Goal: Transaction & Acquisition: Purchase product/service

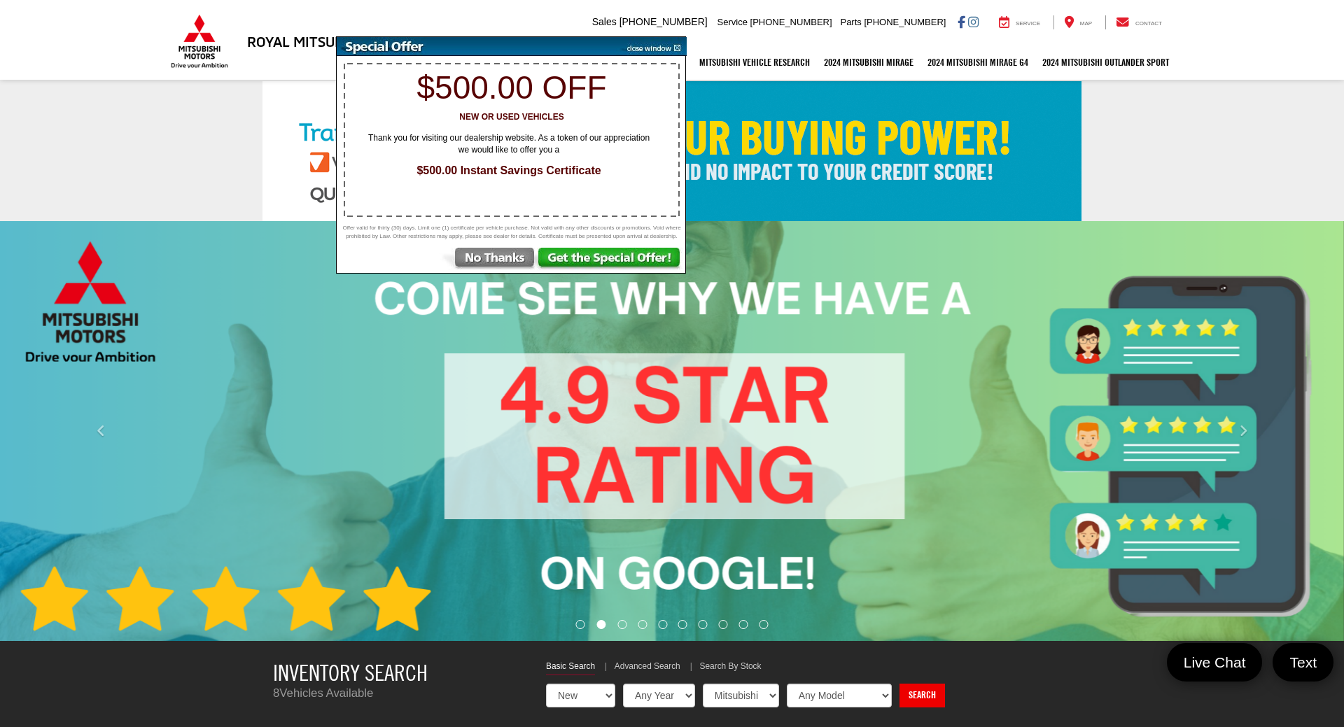
select select "Mitsubishi"
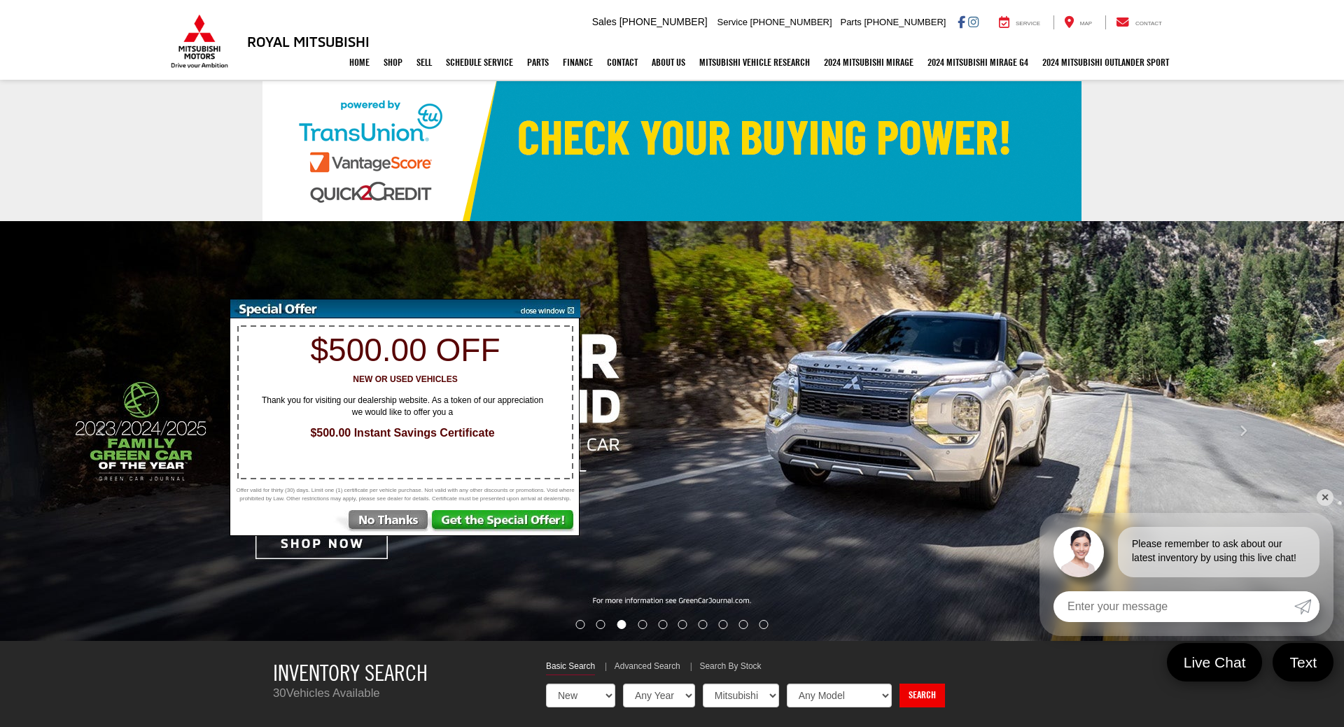
drag, startPoint x: 527, startPoint y: 46, endPoint x: 397, endPoint y: 324, distance: 306.8
click at [397, 318] on img at bounding box center [370, 308] width 280 height 19
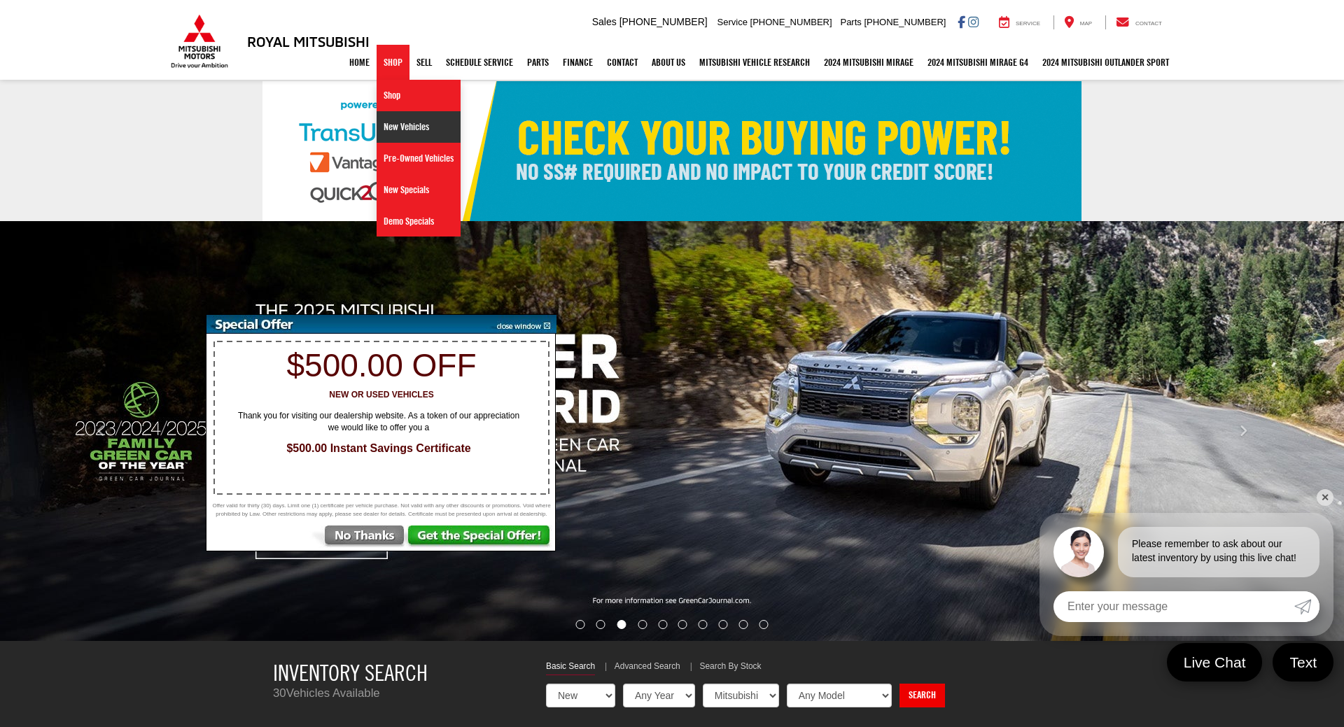
click at [388, 121] on link "New Vehicles" at bounding box center [418, 126] width 84 height 31
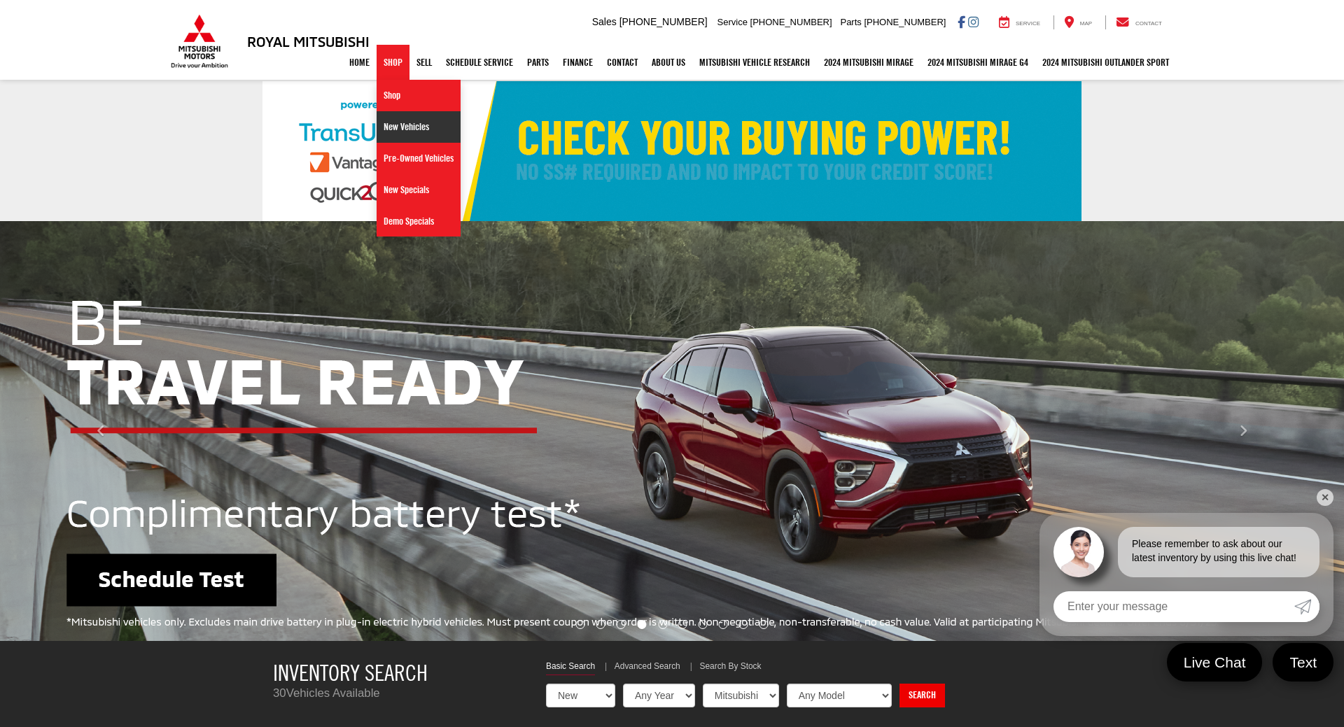
click at [385, 127] on link "New Vehicles" at bounding box center [418, 126] width 84 height 31
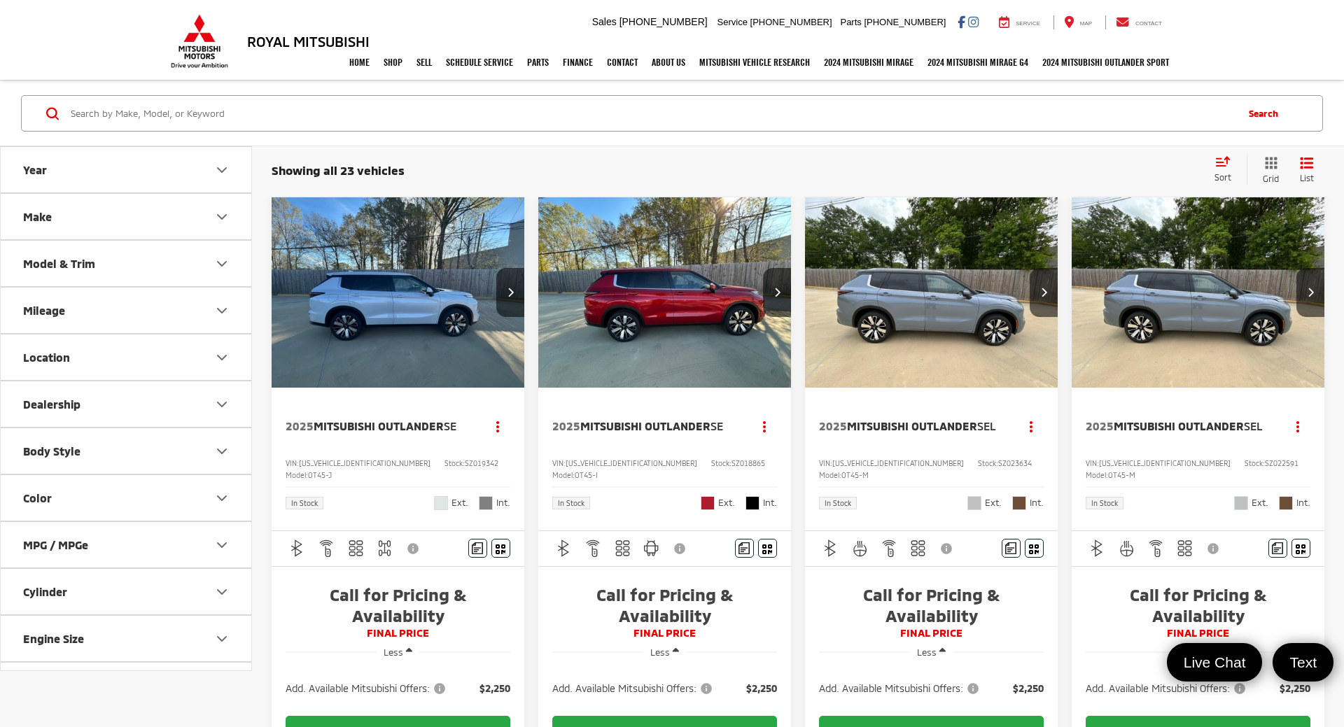
click at [195, 704] on div "Year Make Model & Trim Mileage Location Dealership Body Style Color MPG / MPGe …" at bounding box center [126, 428] width 252 height 564
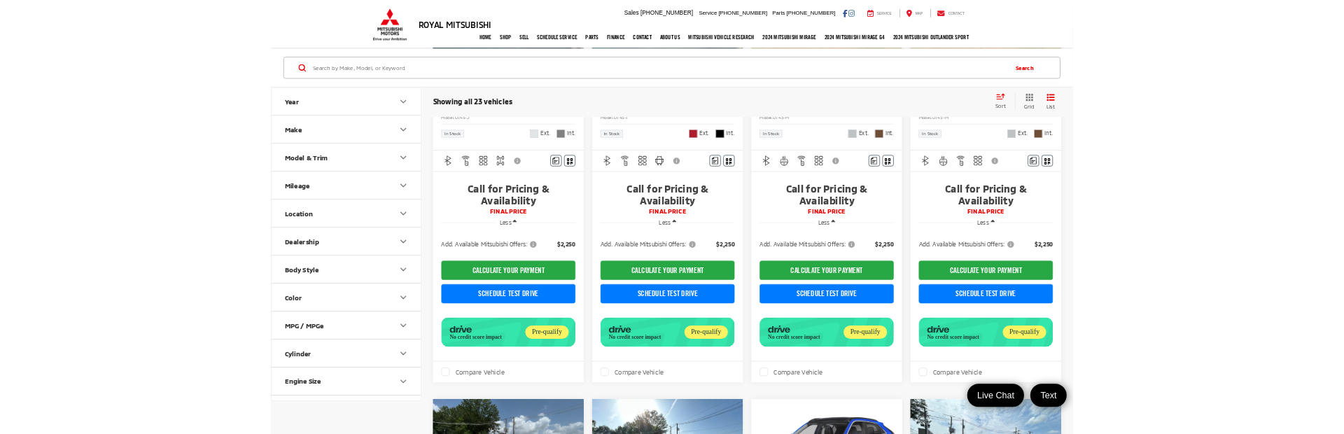
scroll to position [167, 0]
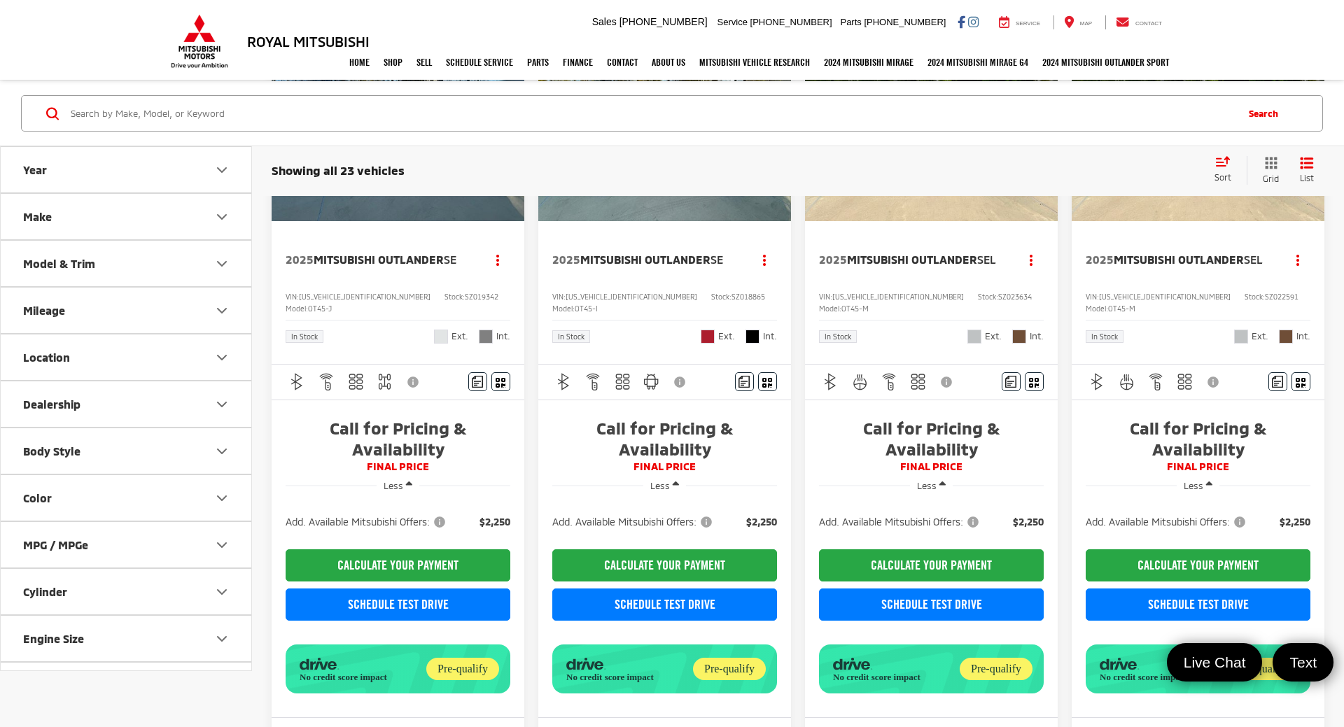
click at [328, 622] on div at bounding box center [398, 628] width 225 height 14
click at [415, 555] on button "CALCULATE YOUR PAYMENT" at bounding box center [398, 565] width 225 height 32
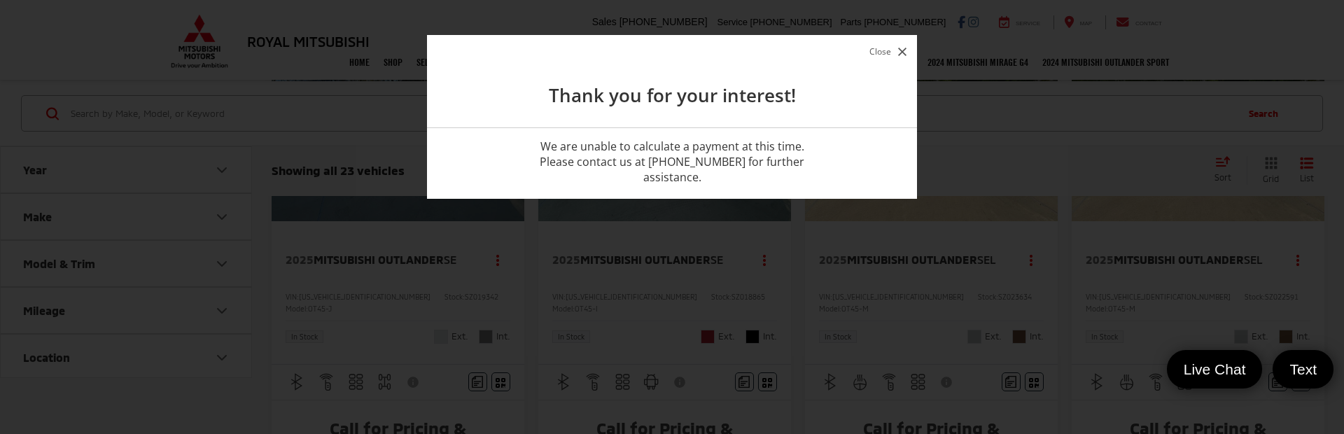
click at [876, 50] on button "Close" at bounding box center [888, 51] width 44 height 19
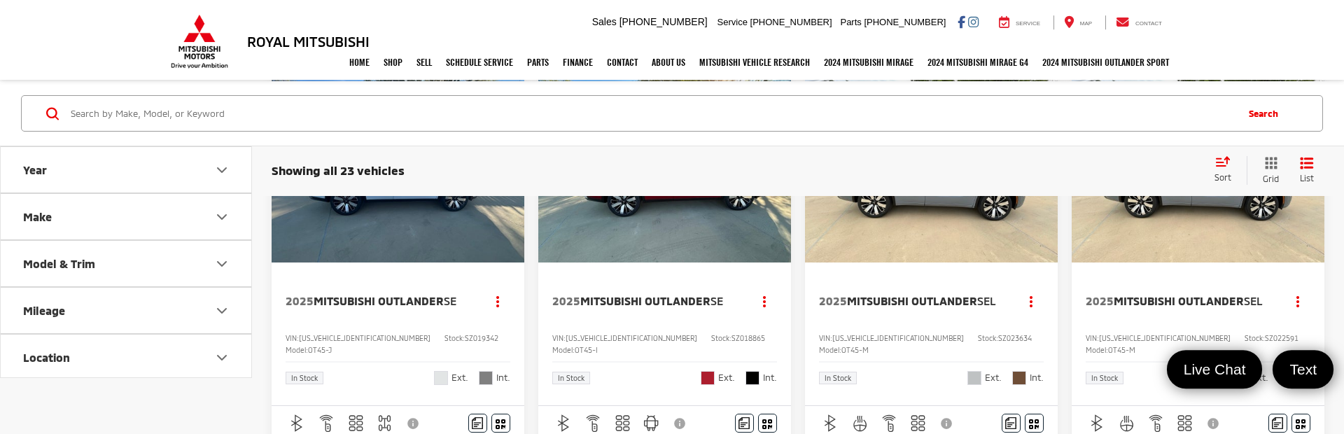
scroll to position [119, 0]
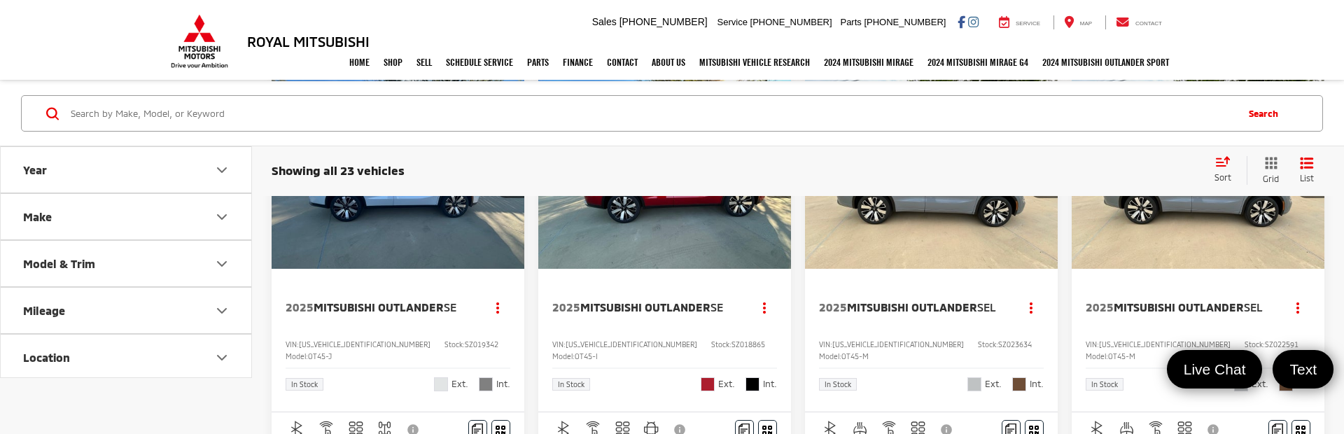
click at [475, 251] on img "2025 Mitsubishi Outlander SE 0" at bounding box center [398, 173] width 255 height 191
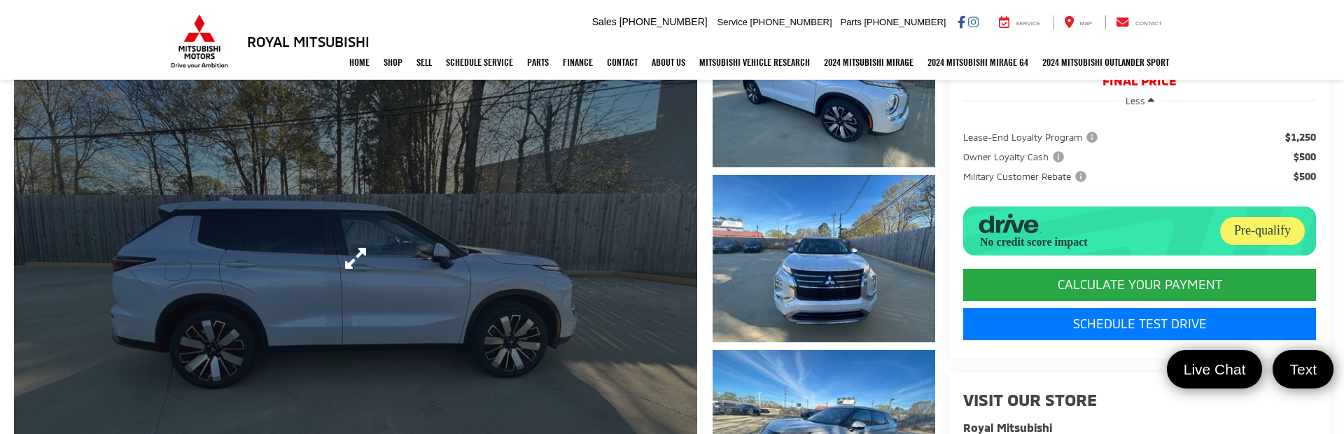
scroll to position [190, 0]
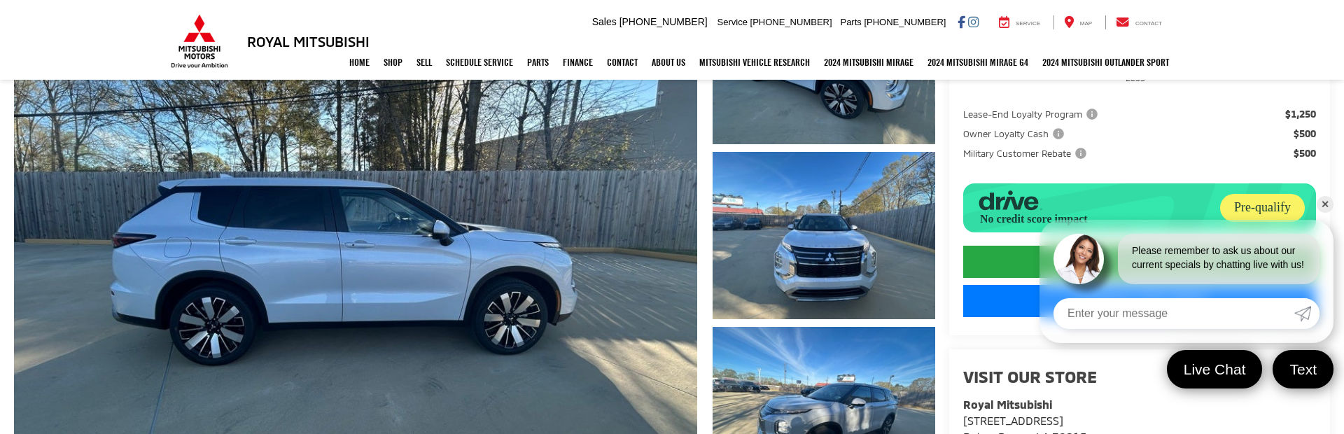
scroll to position [214, 0]
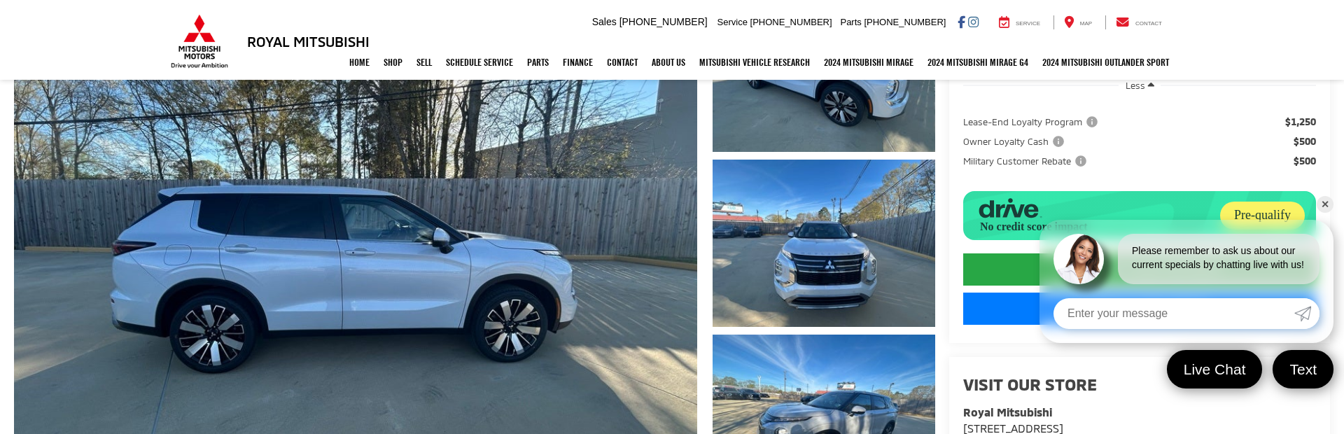
click at [1316, 206] on div "Buy Call for Pricing & Availability FINAL PRICE Less Lease-End Loyalty Program …" at bounding box center [1139, 181] width 381 height 324
click at [1327, 205] on link "✕" at bounding box center [1324, 204] width 17 height 17
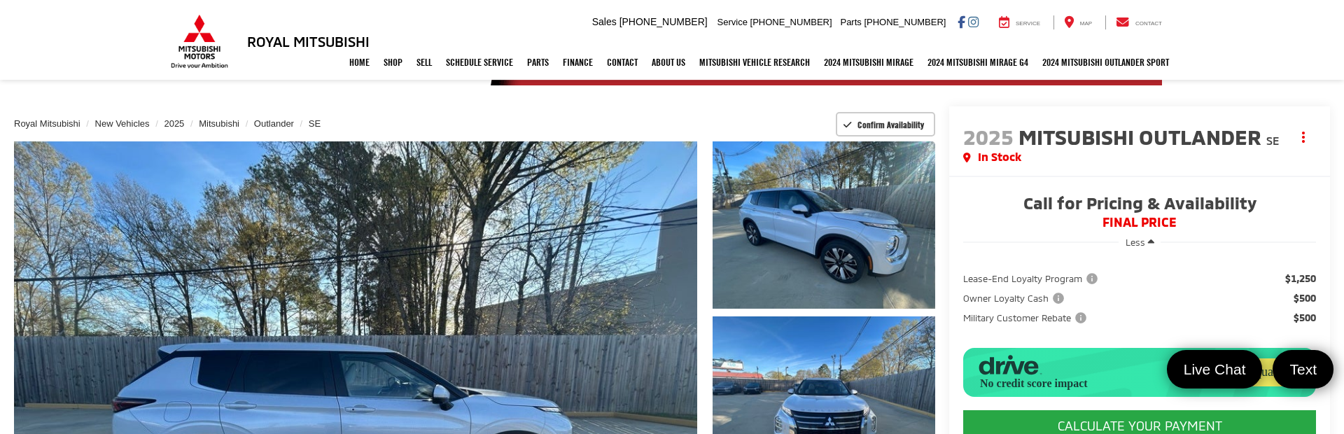
scroll to position [71, 0]
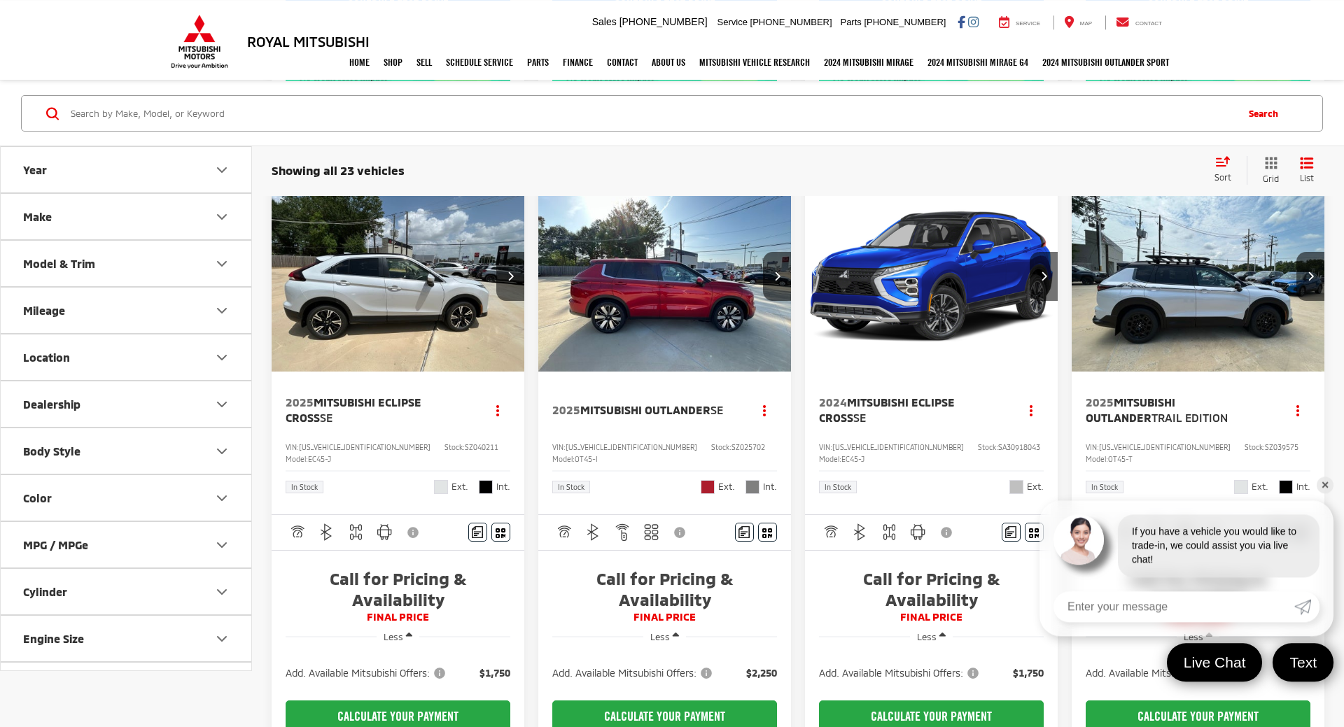
drag, startPoint x: 773, startPoint y: 442, endPoint x: 763, endPoint y: 491, distance: 50.0
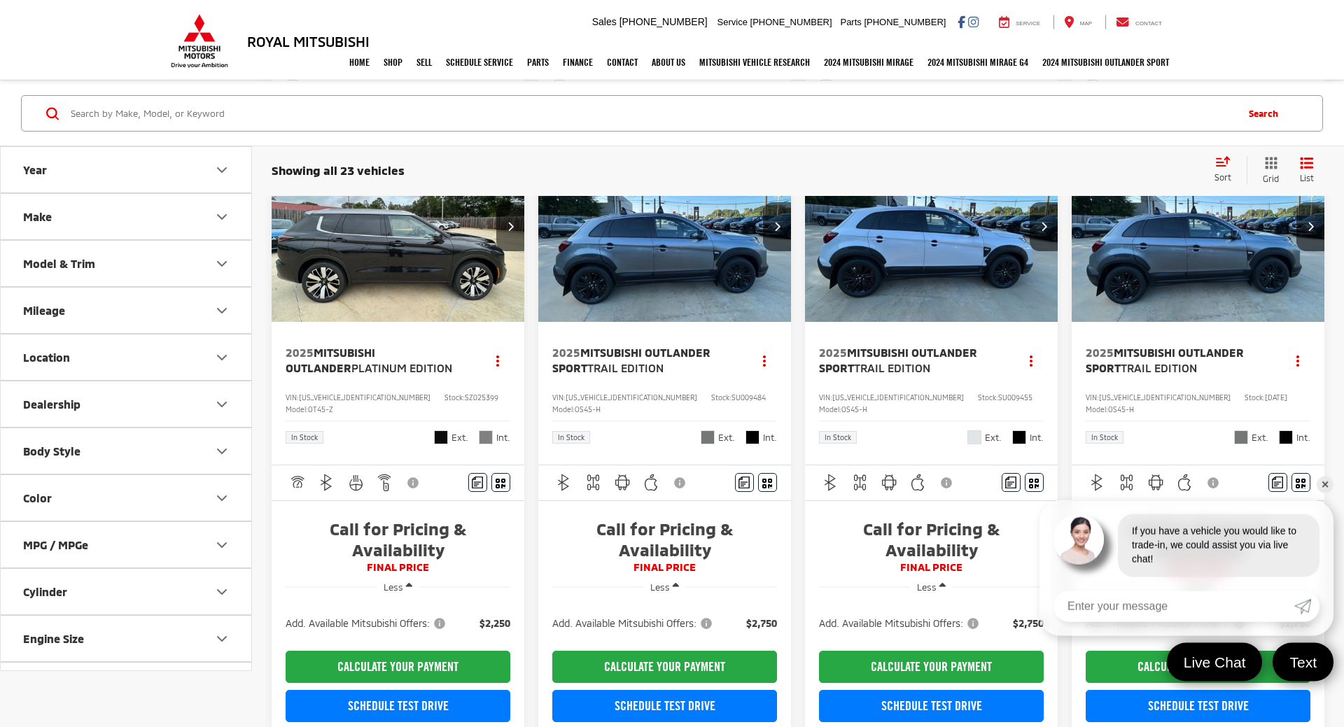
drag, startPoint x: 801, startPoint y: 461, endPoint x: 804, endPoint y: 470, distance: 9.5
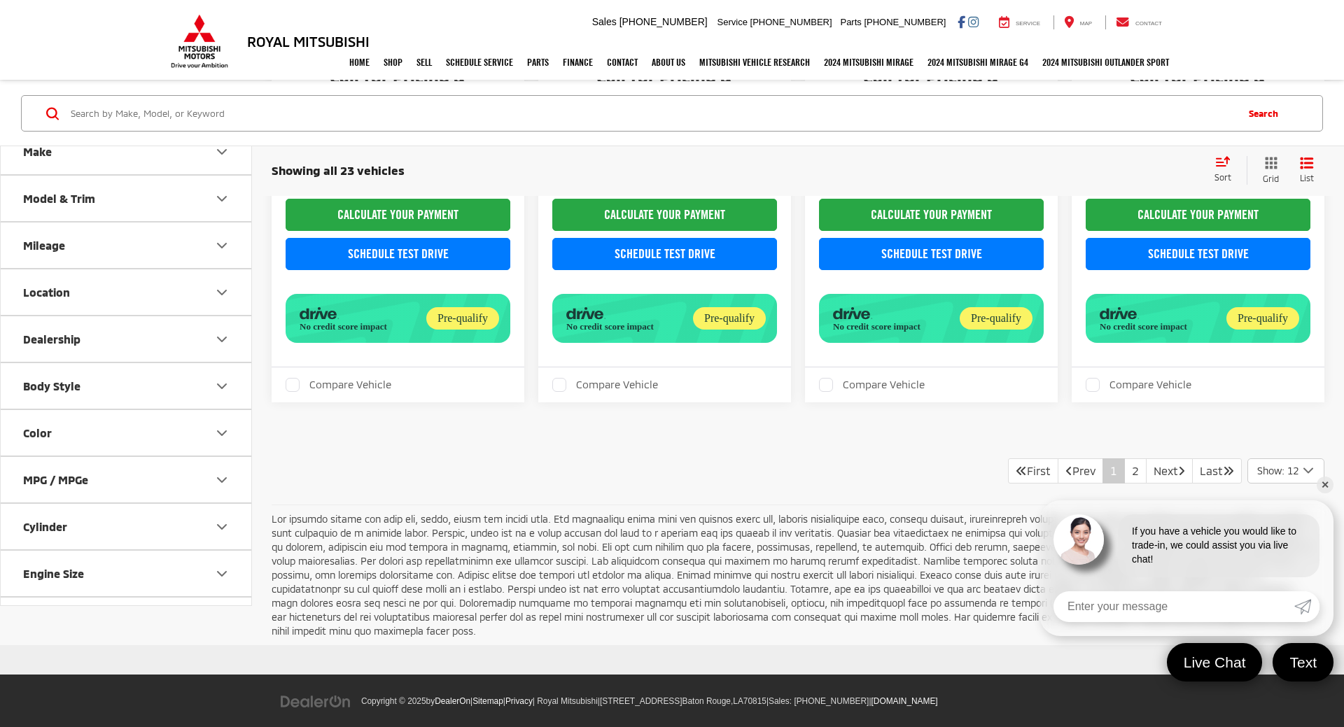
drag, startPoint x: 815, startPoint y: 423, endPoint x: 787, endPoint y: 566, distance: 146.2
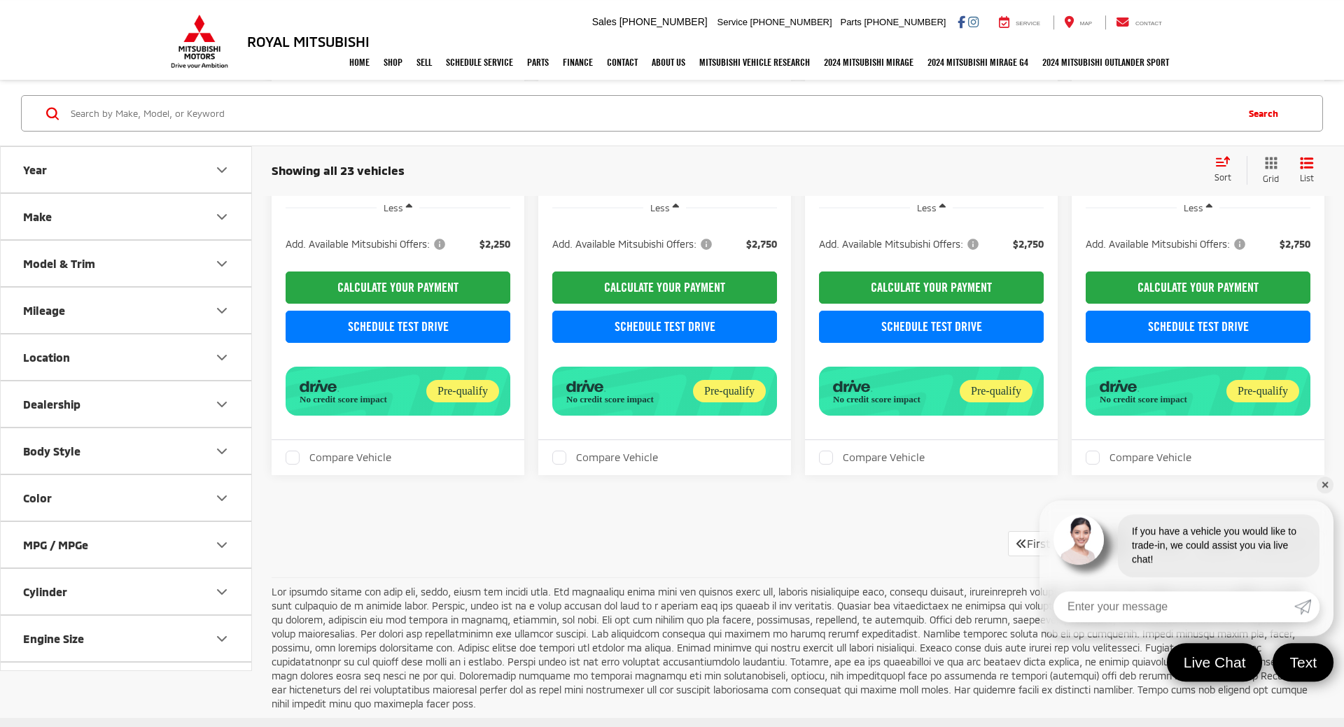
drag, startPoint x: 802, startPoint y: 456, endPoint x: 824, endPoint y: 403, distance: 57.4
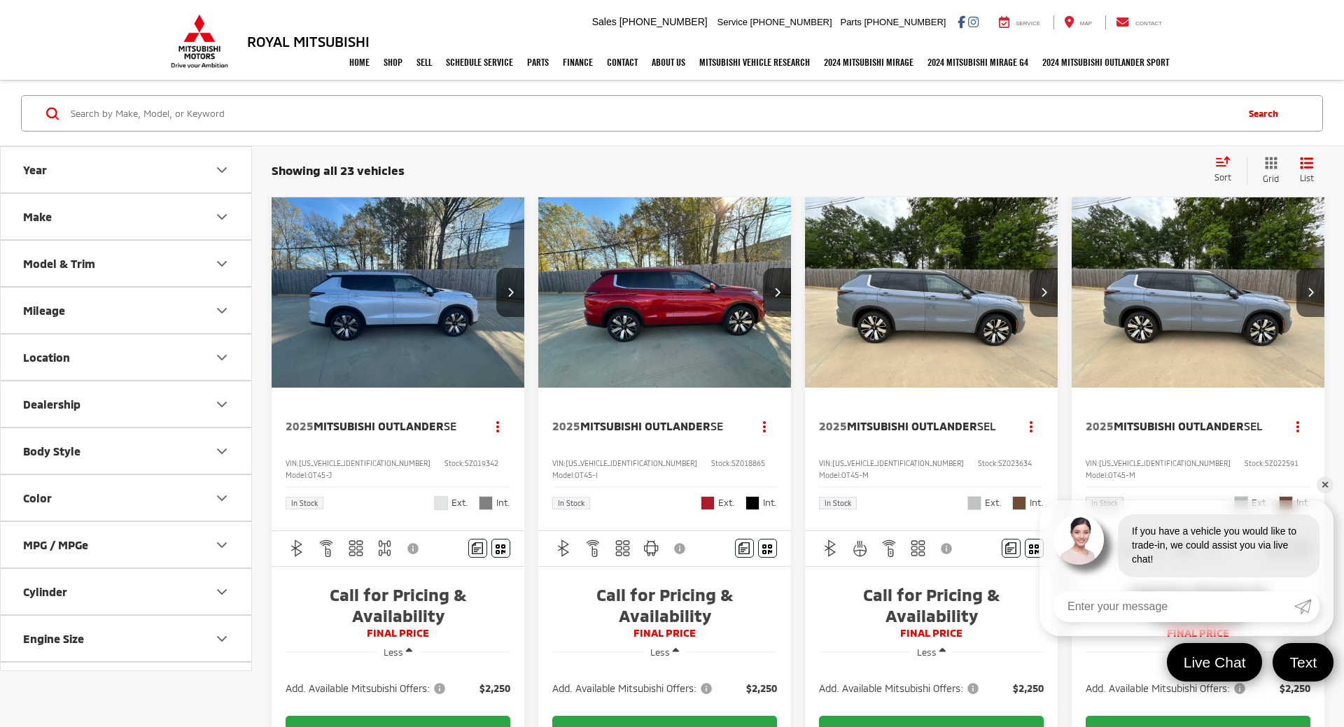
drag, startPoint x: 780, startPoint y: 549, endPoint x: 642, endPoint y: 129, distance: 441.9
click at [147, 344] on button "Location" at bounding box center [127, 356] width 252 height 45
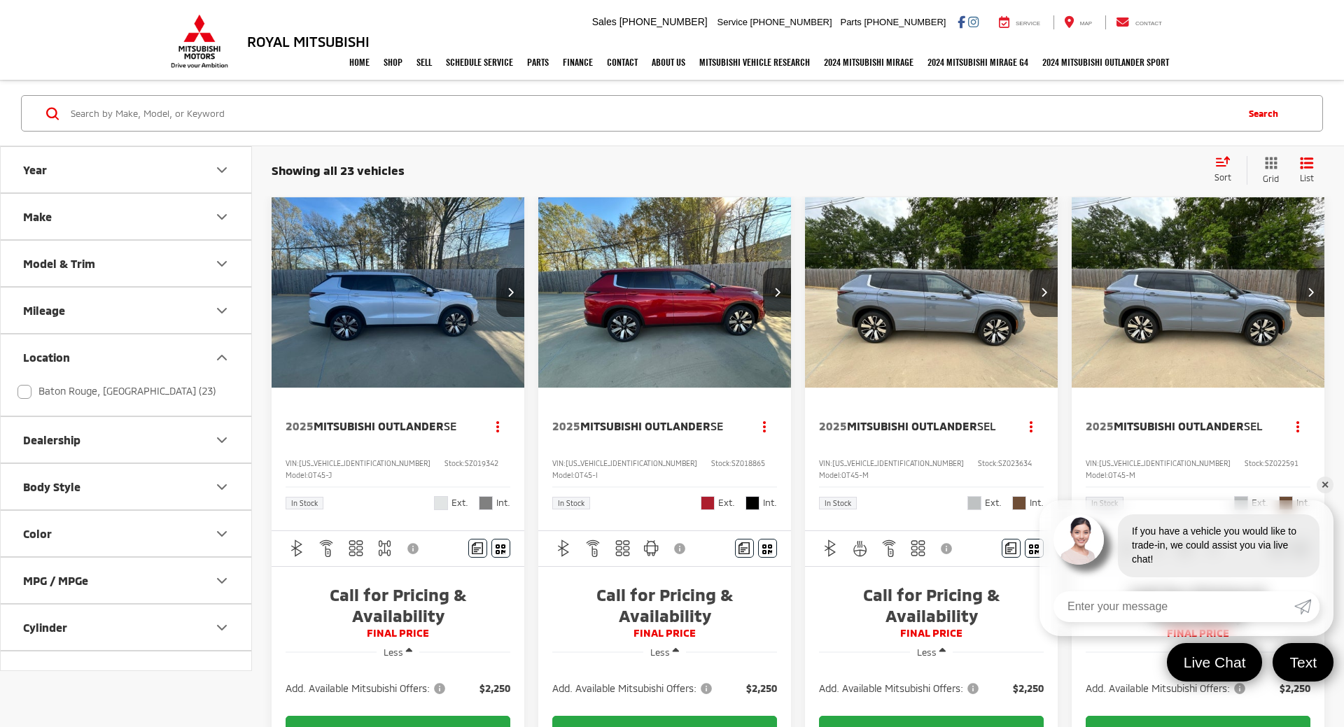
drag, startPoint x: 125, startPoint y: 355, endPoint x: 125, endPoint y: 327, distance: 27.3
click at [125, 355] on button "Location" at bounding box center [127, 356] width 252 height 45
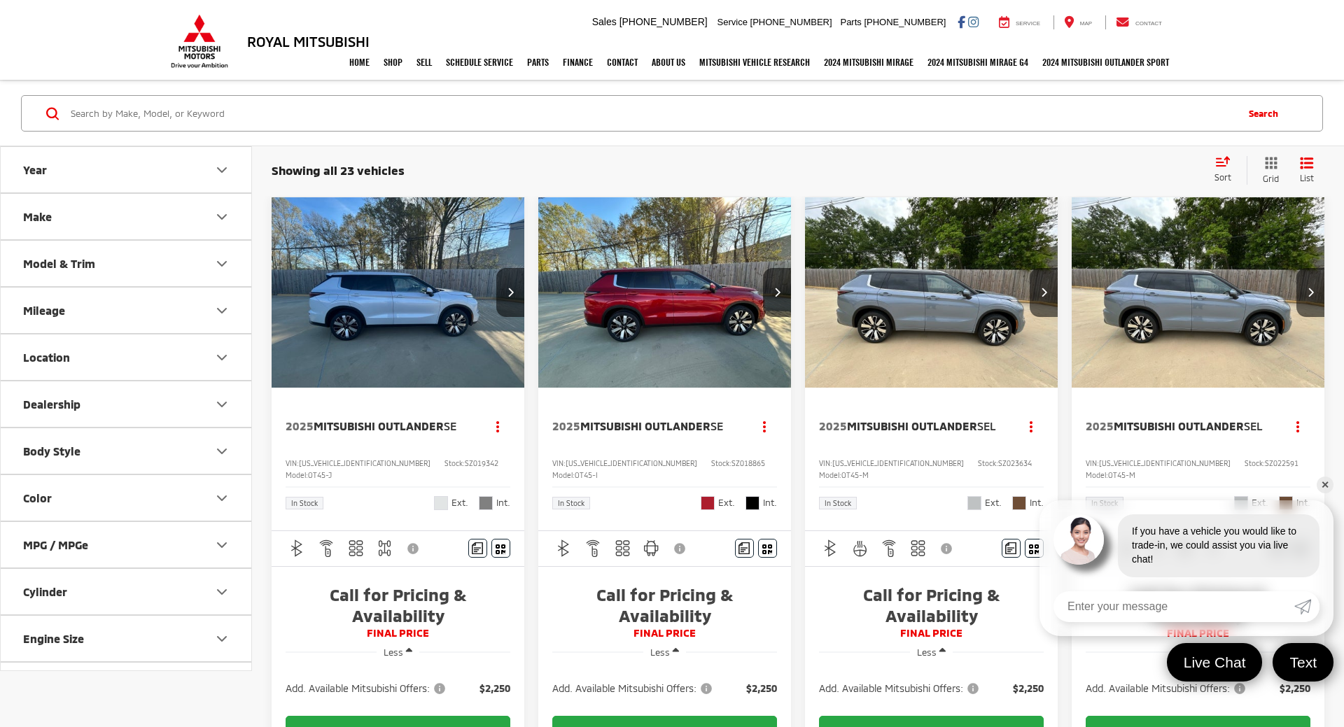
click at [125, 319] on button "Mileage" at bounding box center [127, 310] width 252 height 45
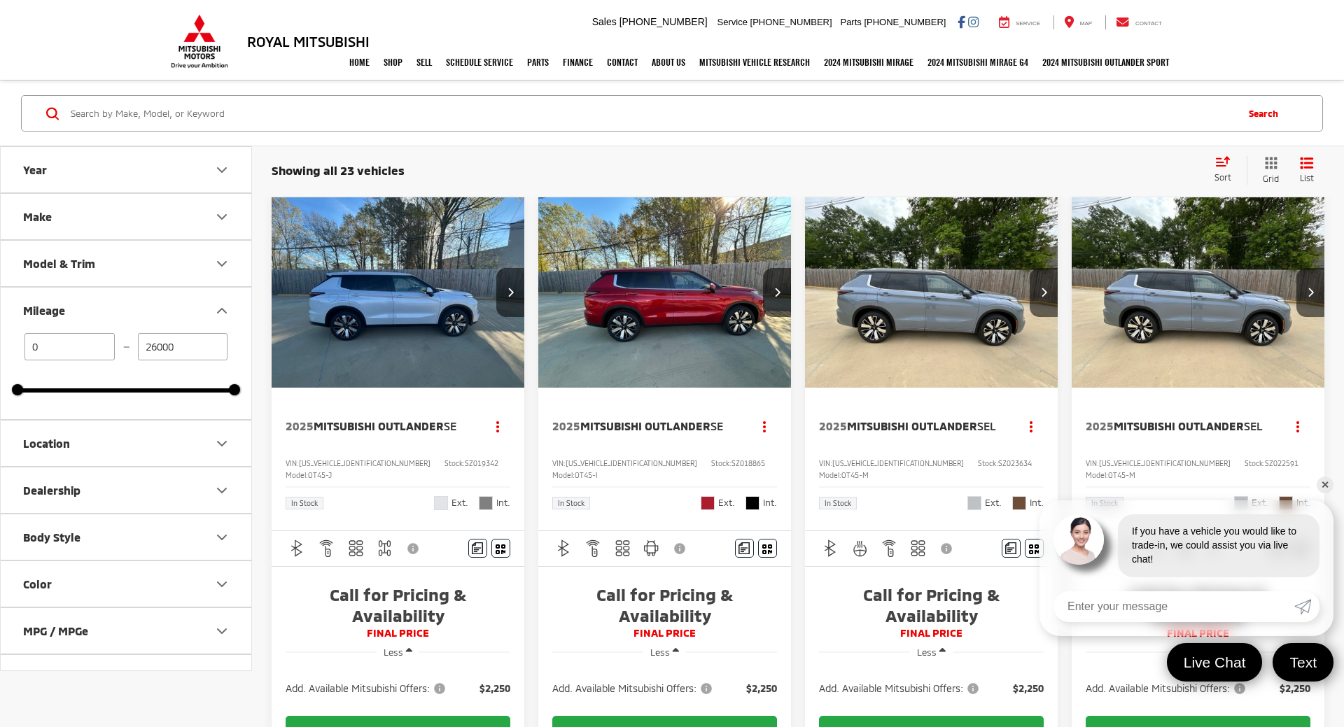
click at [125, 319] on button "Mileage" at bounding box center [127, 310] width 252 height 45
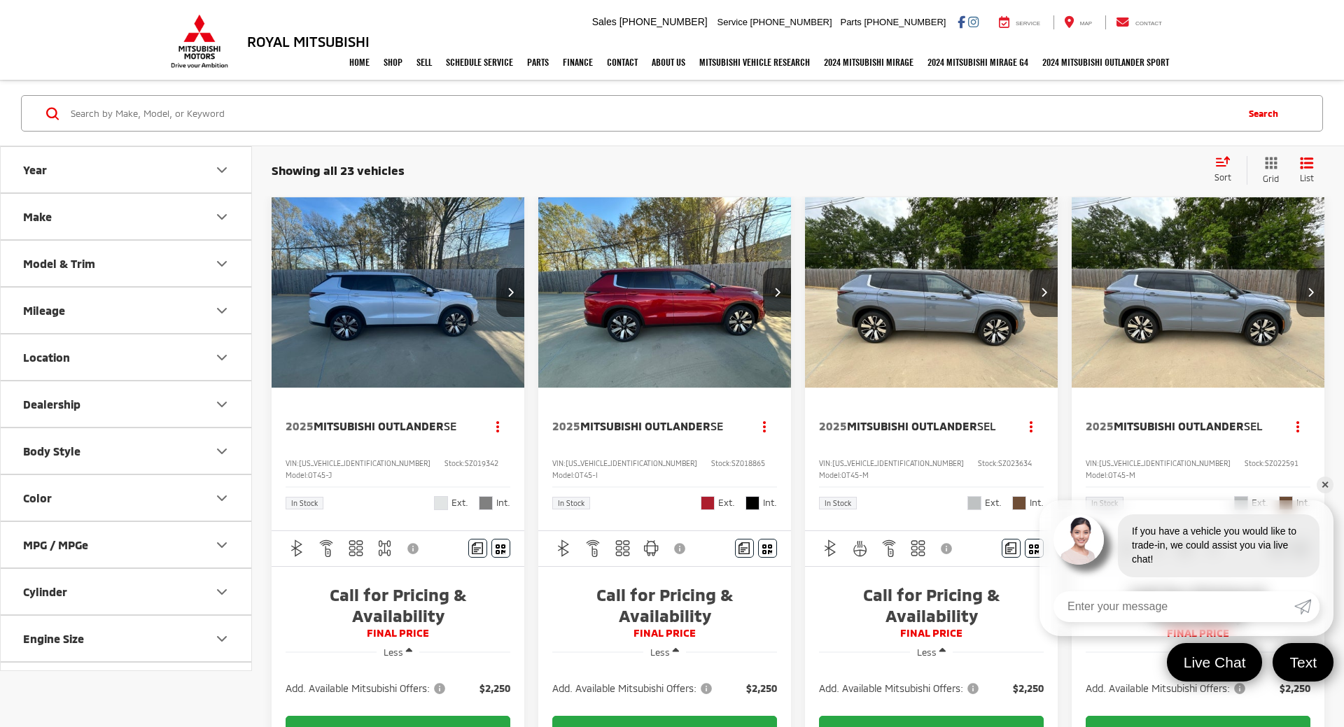
click at [127, 277] on button "Model & Trim" at bounding box center [127, 263] width 252 height 45
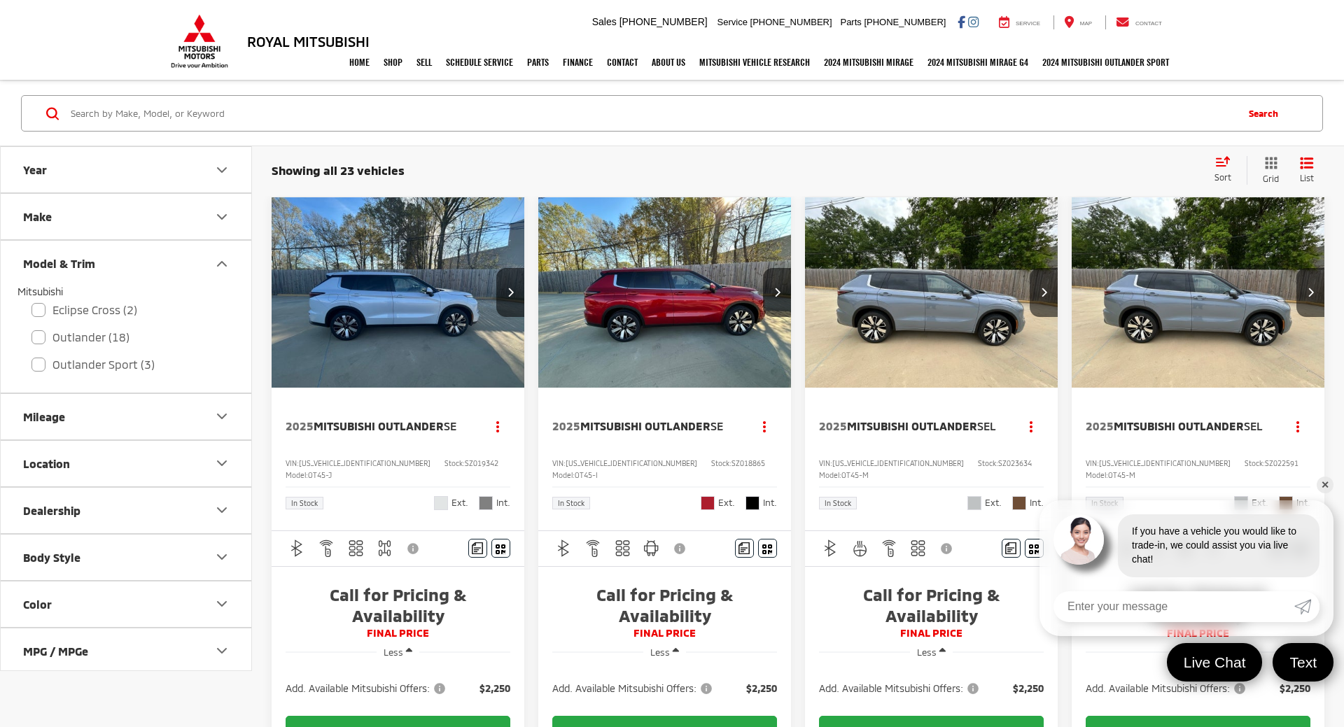
click at [127, 277] on button "Model & Trim" at bounding box center [127, 263] width 252 height 45
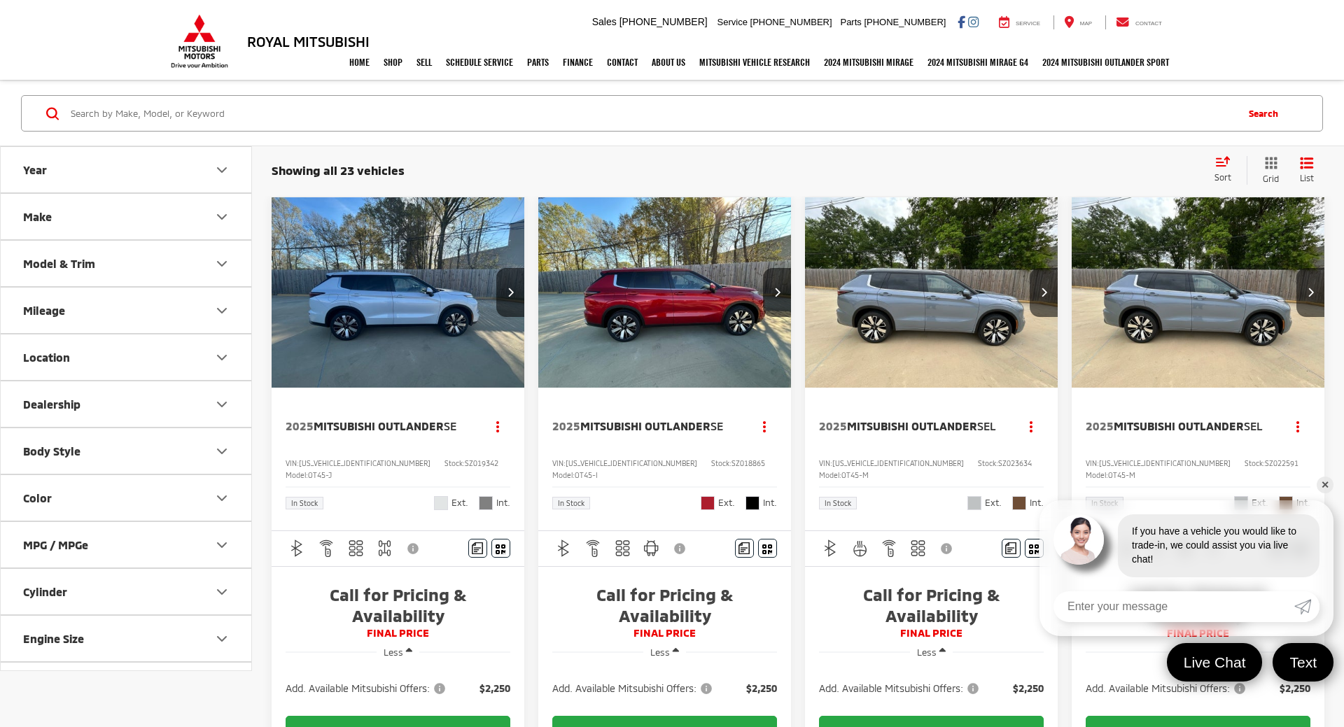
click at [127, 203] on button "Make" at bounding box center [127, 216] width 252 height 45
click at [127, 159] on button "Year" at bounding box center [127, 169] width 252 height 45
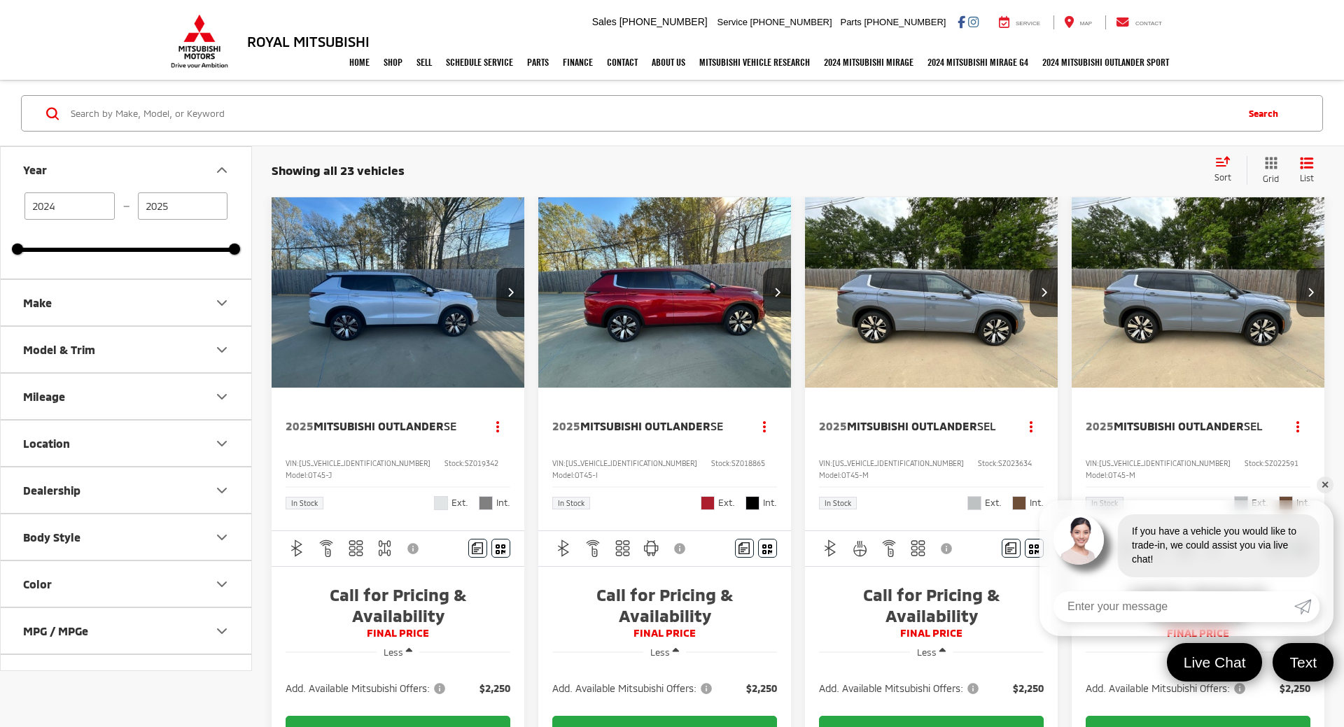
click at [127, 159] on button "Year" at bounding box center [127, 169] width 252 height 45
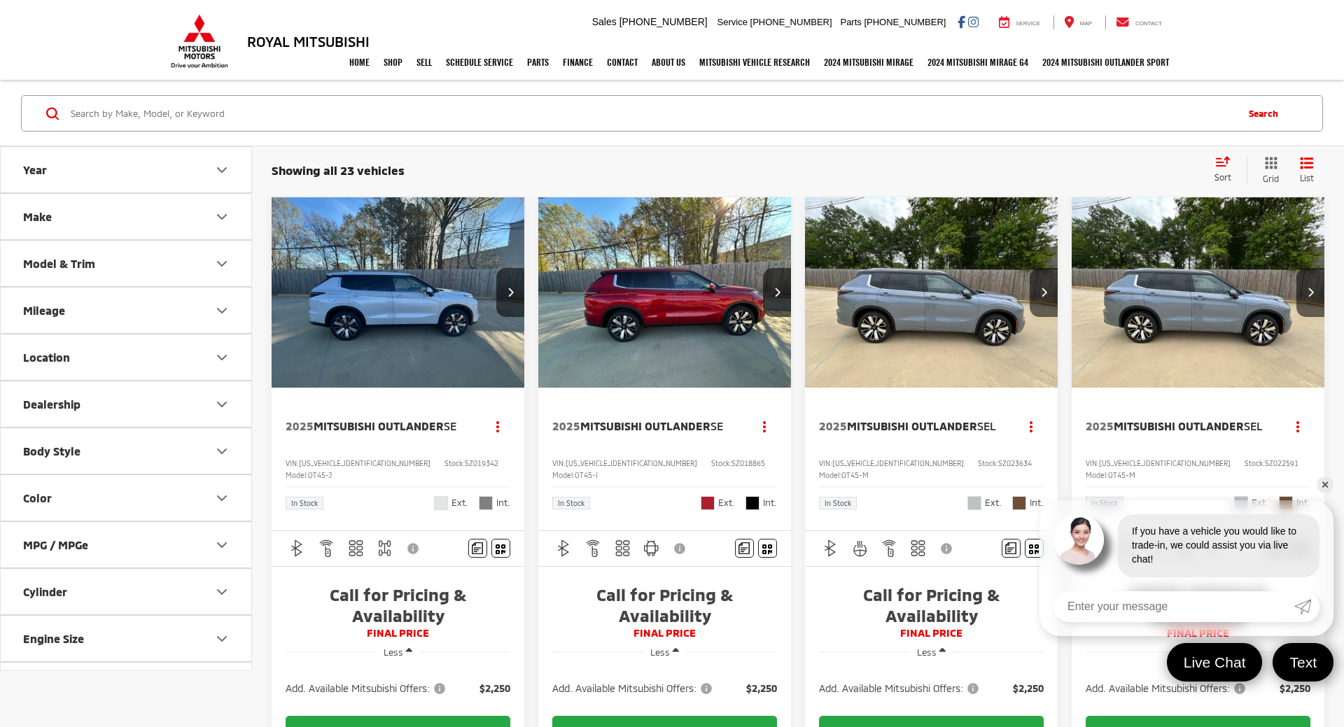
click at [127, 359] on button "Location" at bounding box center [127, 356] width 252 height 45
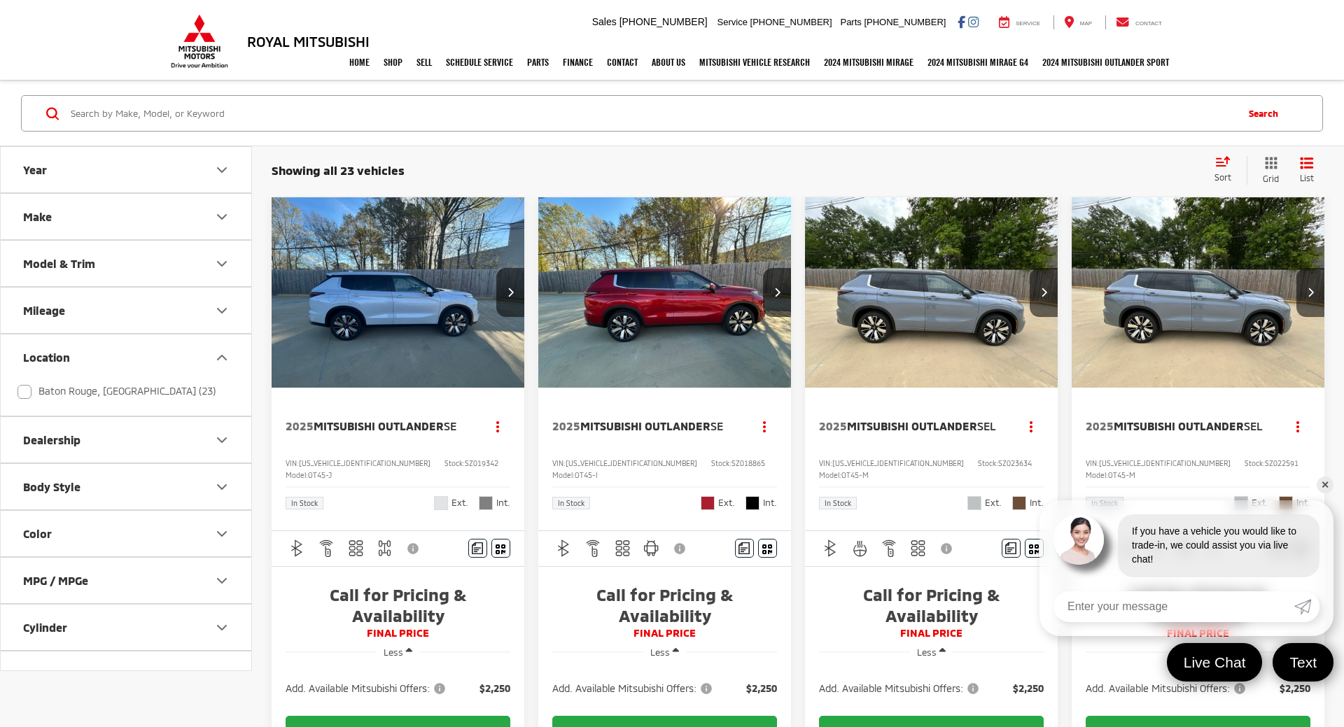
click at [127, 359] on button "Location" at bounding box center [127, 356] width 252 height 45
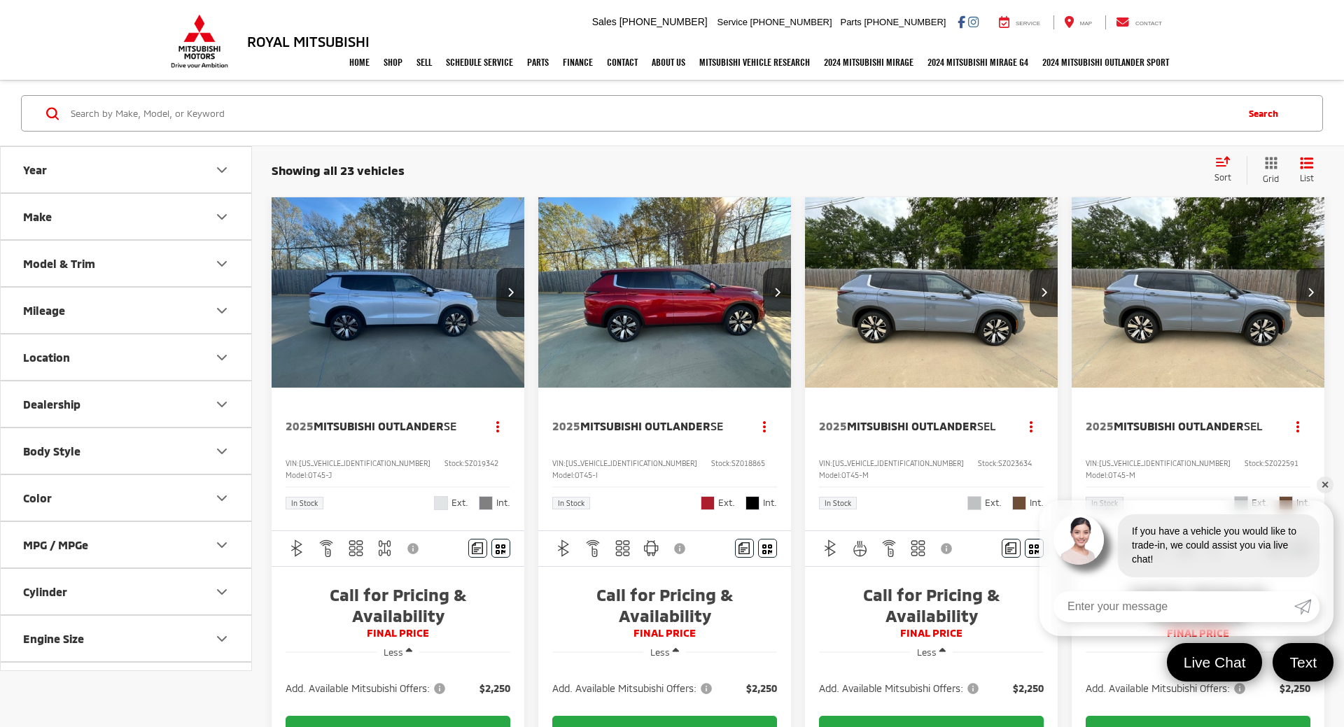
click at [118, 430] on button "Body Style" at bounding box center [127, 450] width 252 height 45
click at [118, 411] on button "Dealership" at bounding box center [127, 403] width 252 height 45
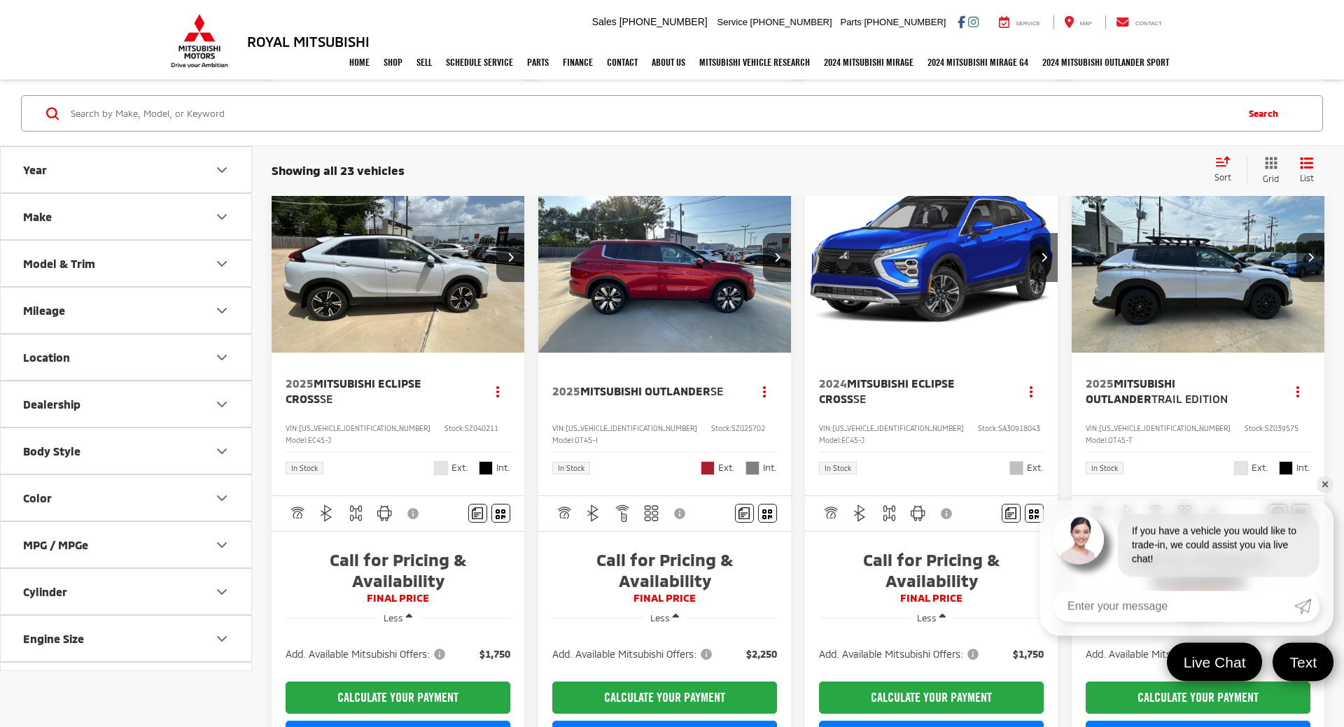
scroll to position [1945, 0]
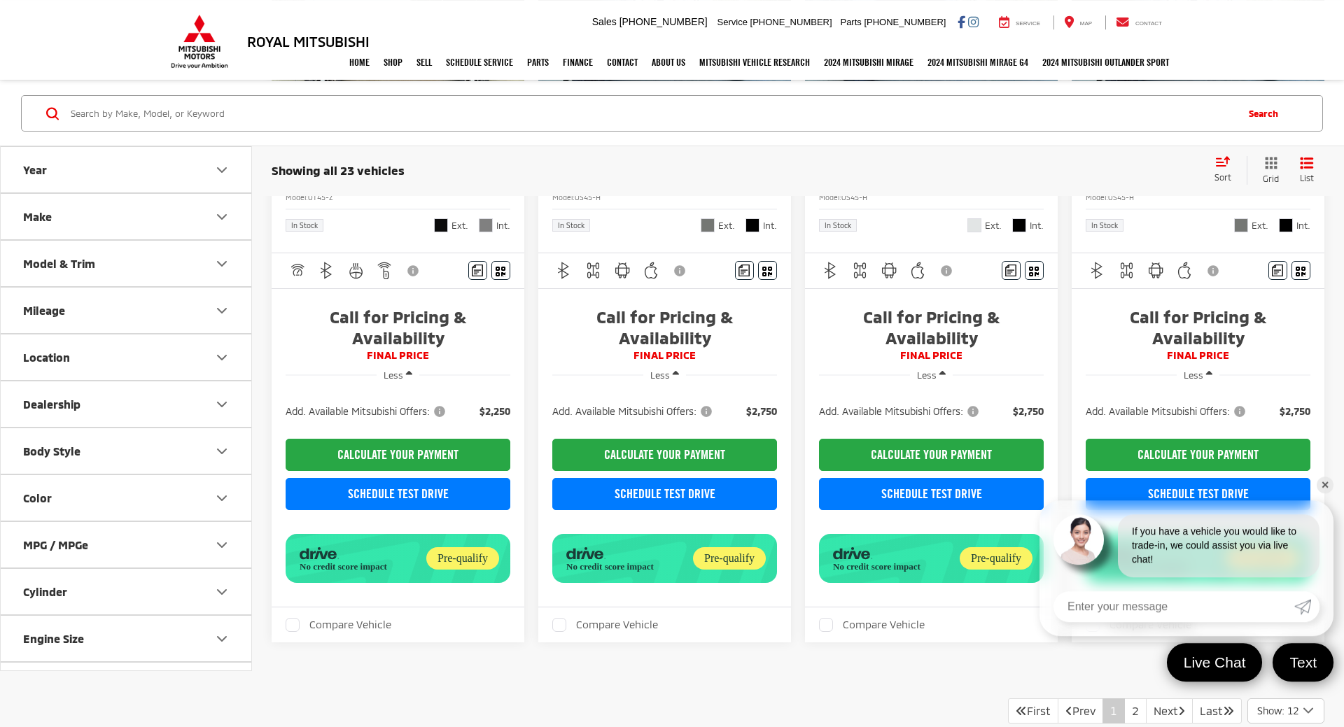
drag, startPoint x: 534, startPoint y: 481, endPoint x: 579, endPoint y: 640, distance: 165.7
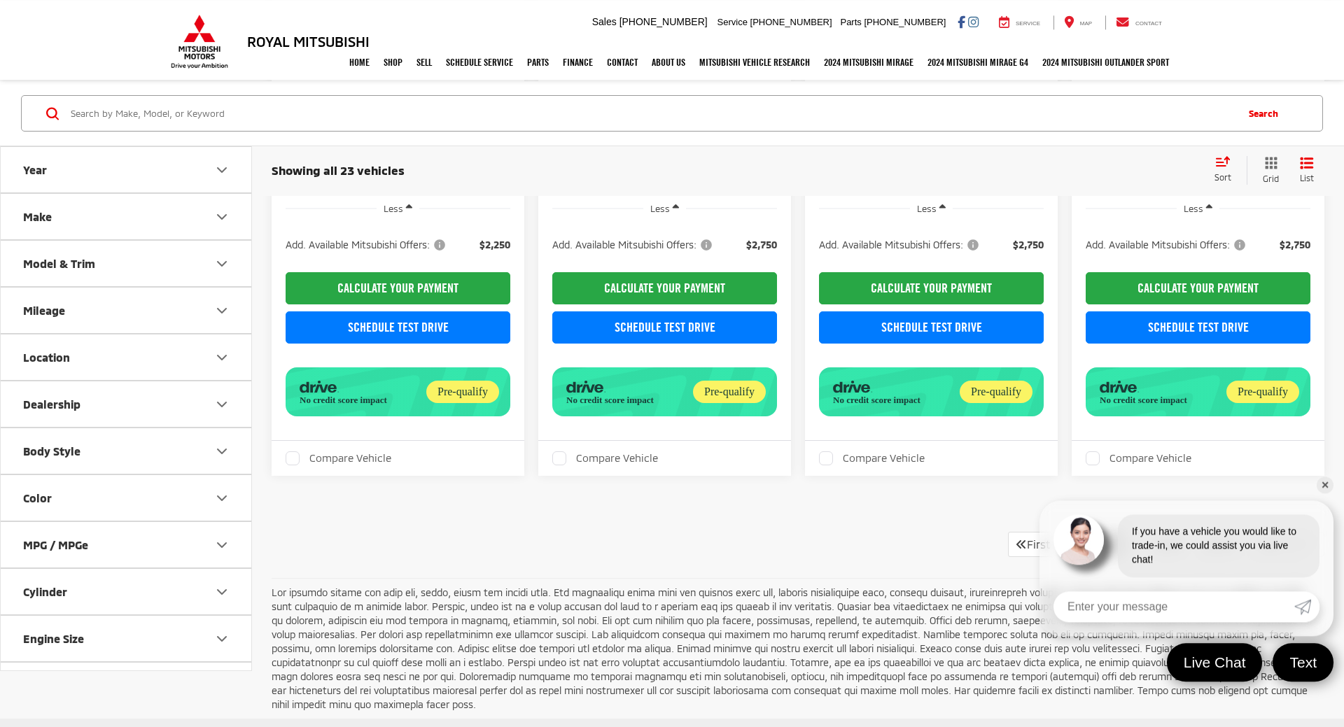
click at [1325, 433] on link "✕" at bounding box center [1324, 485] width 17 height 17
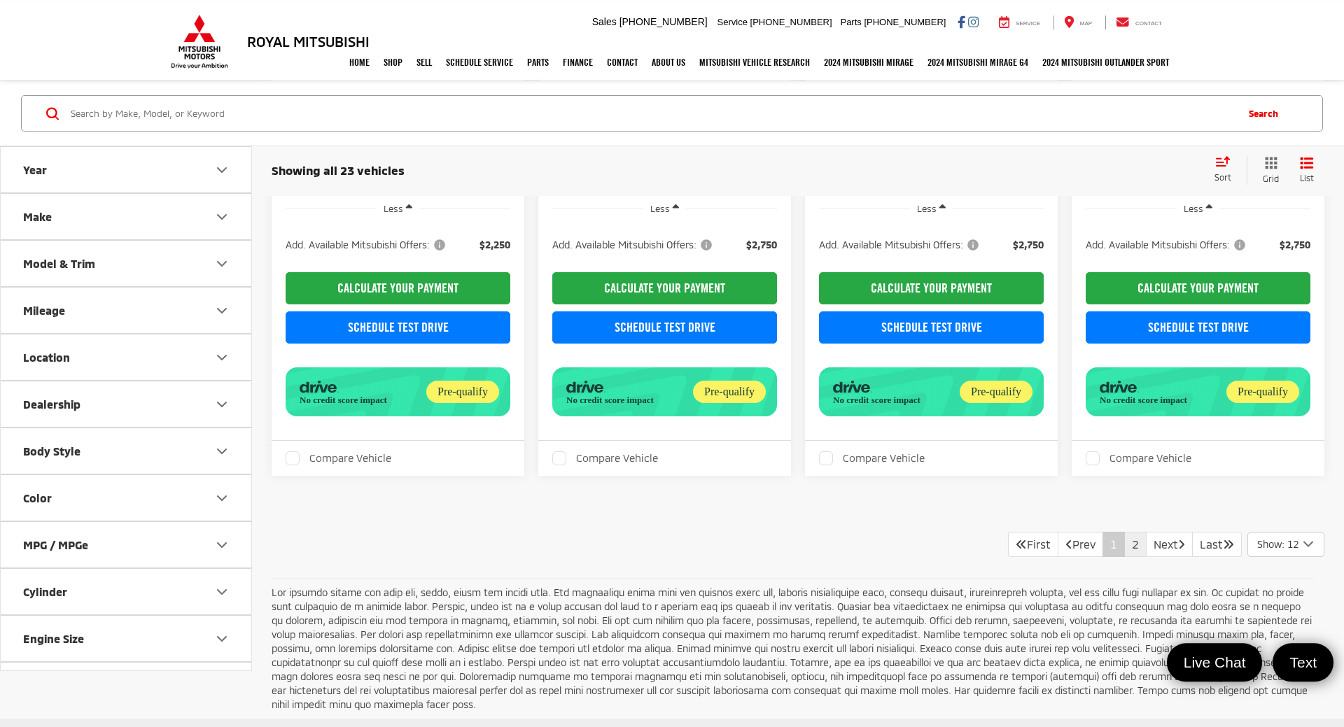
click at [1124, 433] on link "2" at bounding box center [1135, 544] width 22 height 25
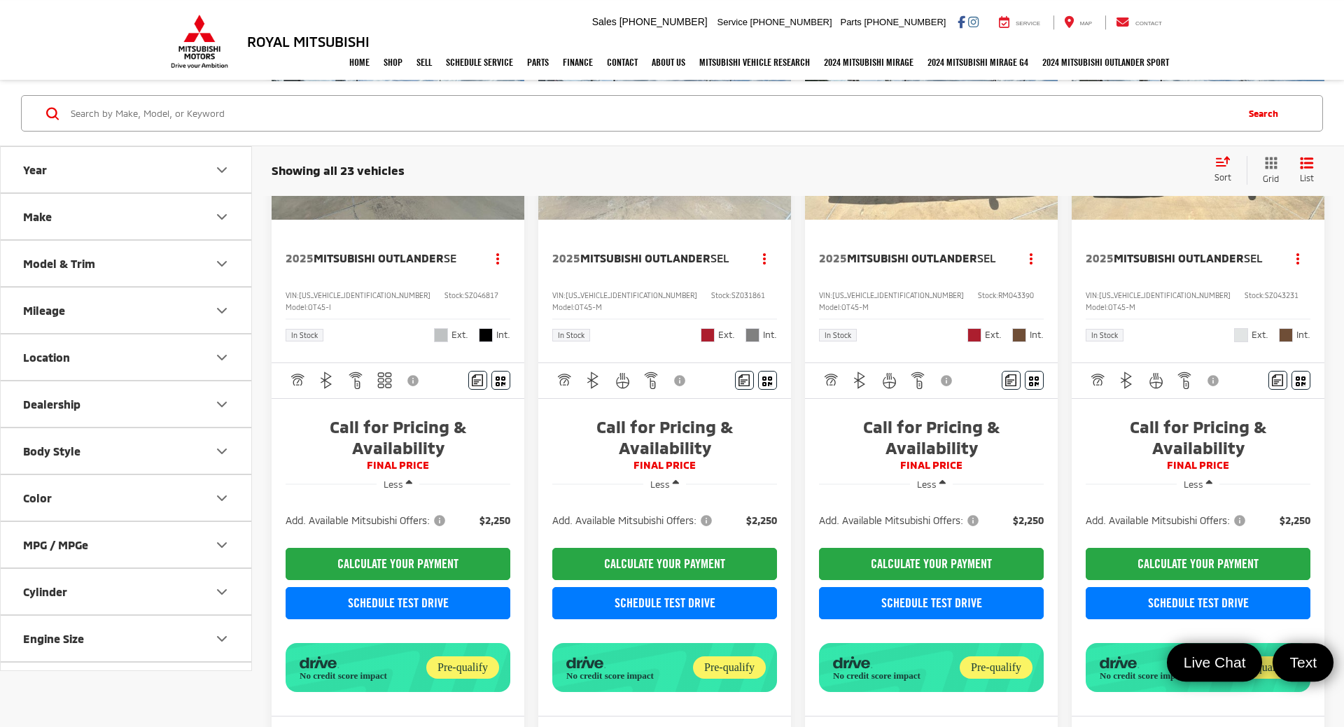
scroll to position [286, 0]
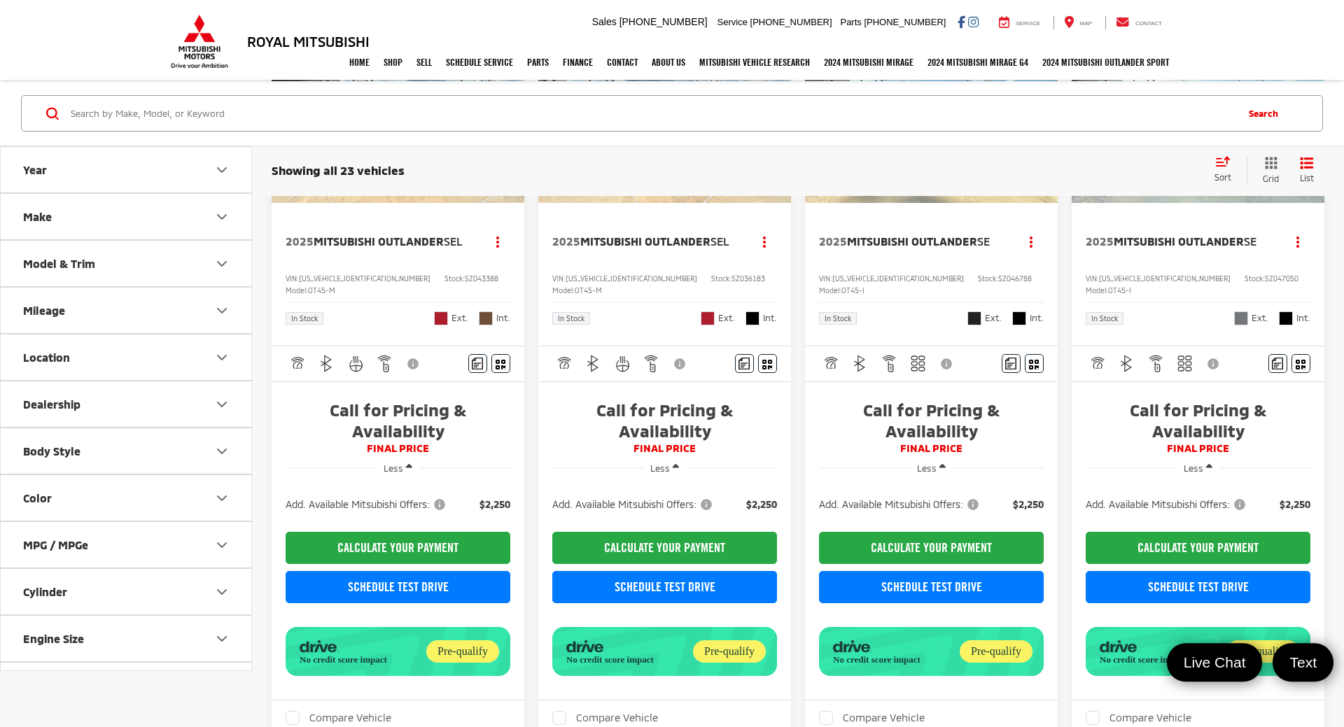
drag, startPoint x: 536, startPoint y: 580, endPoint x: 530, endPoint y: 702, distance: 121.9
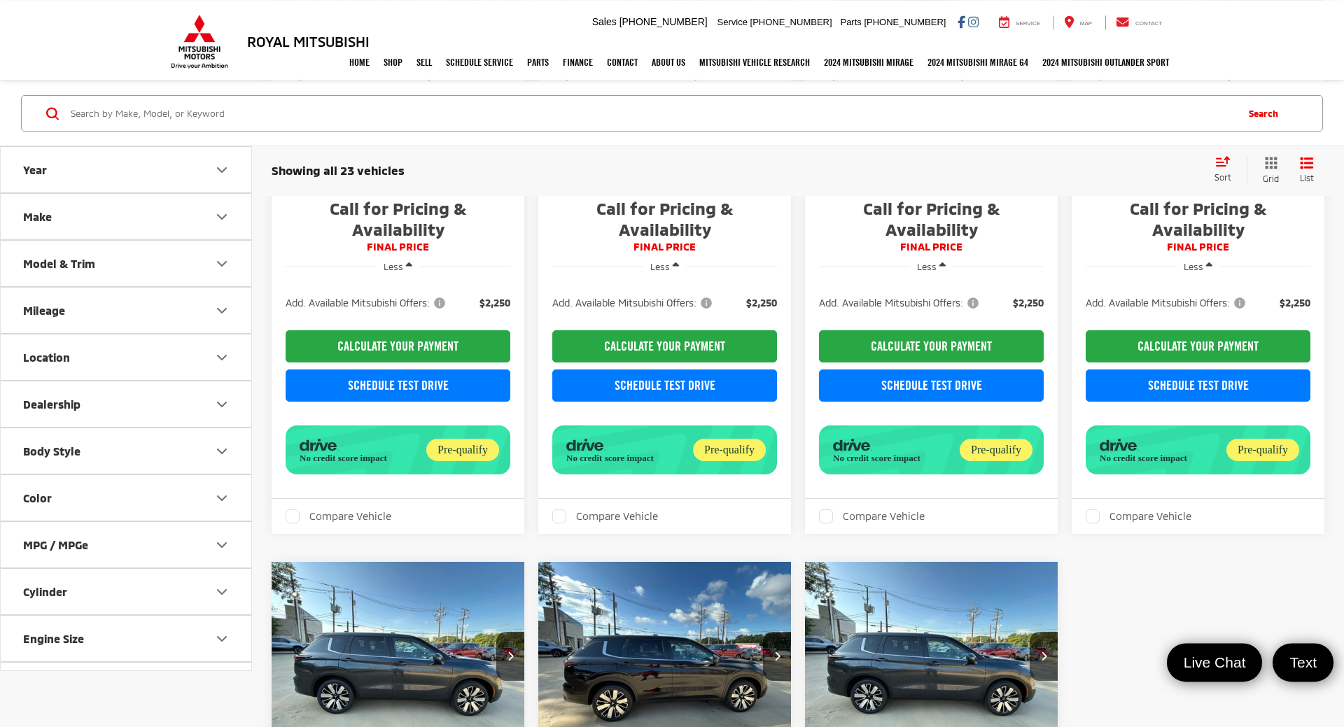
drag, startPoint x: 514, startPoint y: 629, endPoint x: 516, endPoint y: 694, distance: 65.1
drag, startPoint x: 528, startPoint y: 724, endPoint x: 527, endPoint y: 753, distance: 29.4
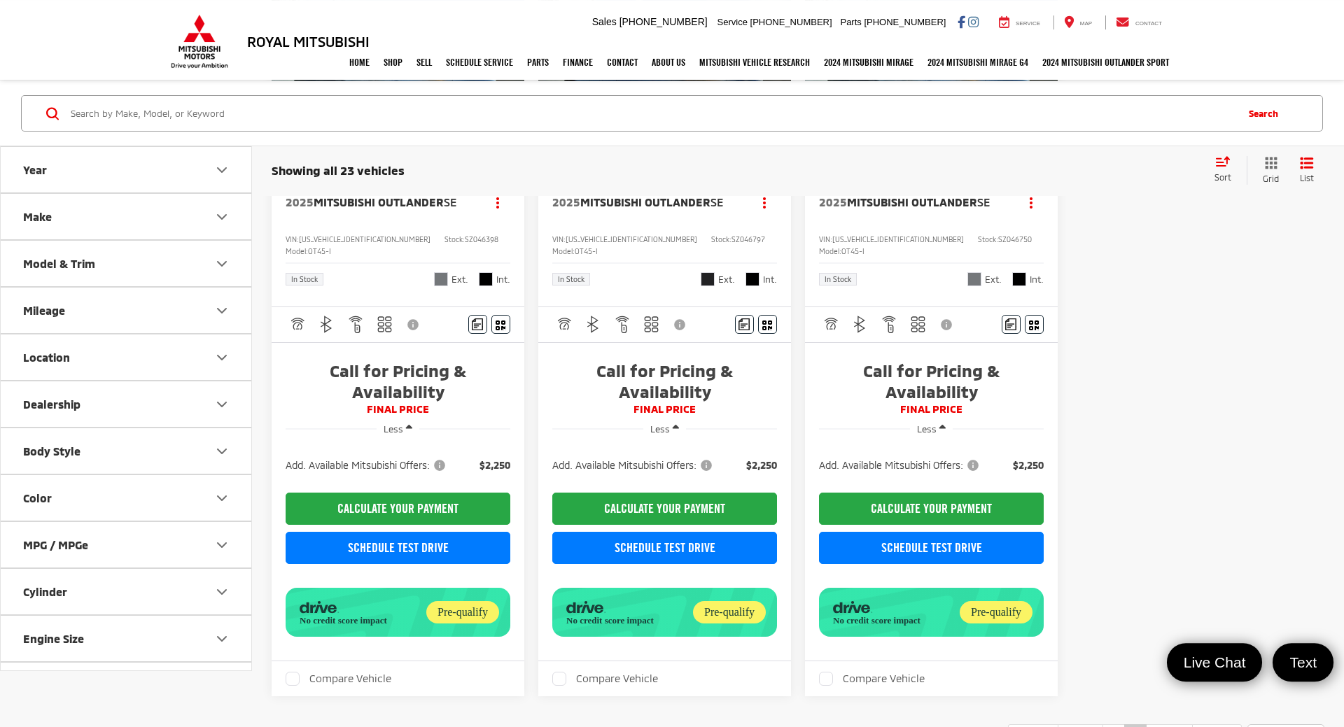
drag, startPoint x: 533, startPoint y: 588, endPoint x: 537, endPoint y: 639, distance: 50.6
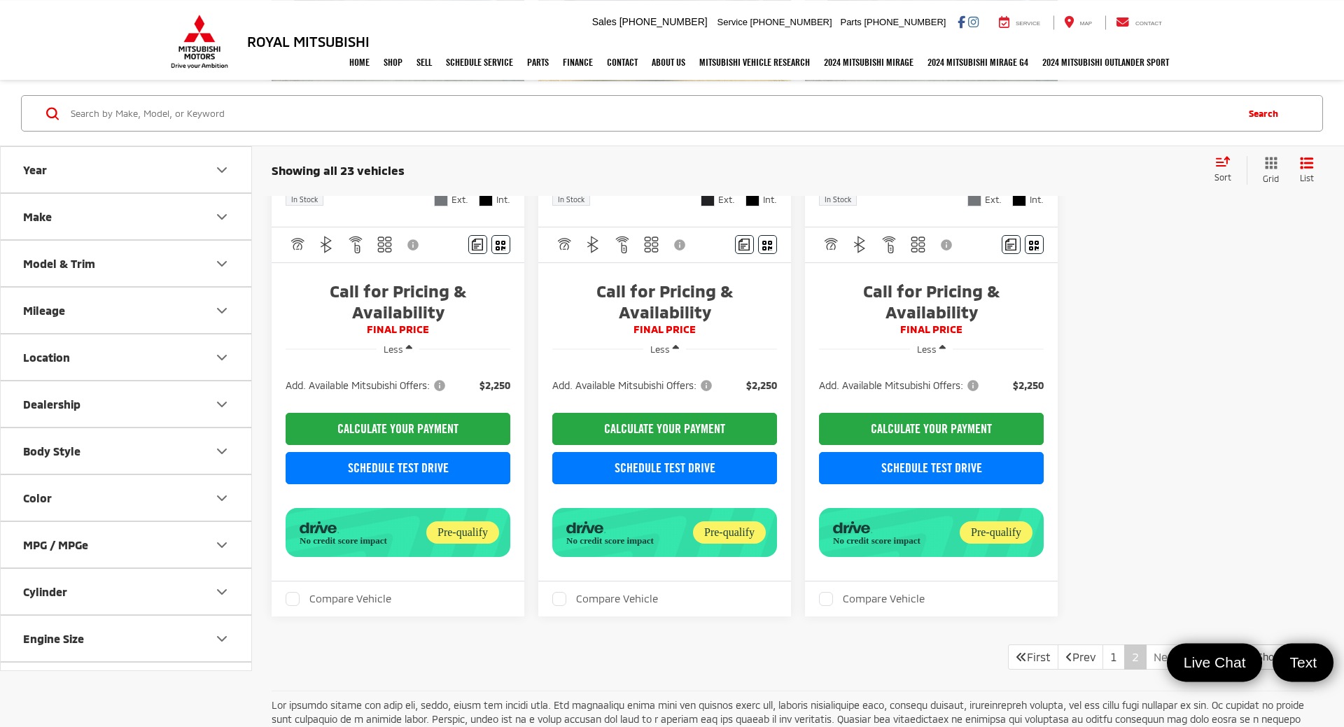
click at [1166, 433] on link "Next" at bounding box center [1169, 656] width 47 height 25
click at [1102, 433] on link "1" at bounding box center [1113, 656] width 22 height 25
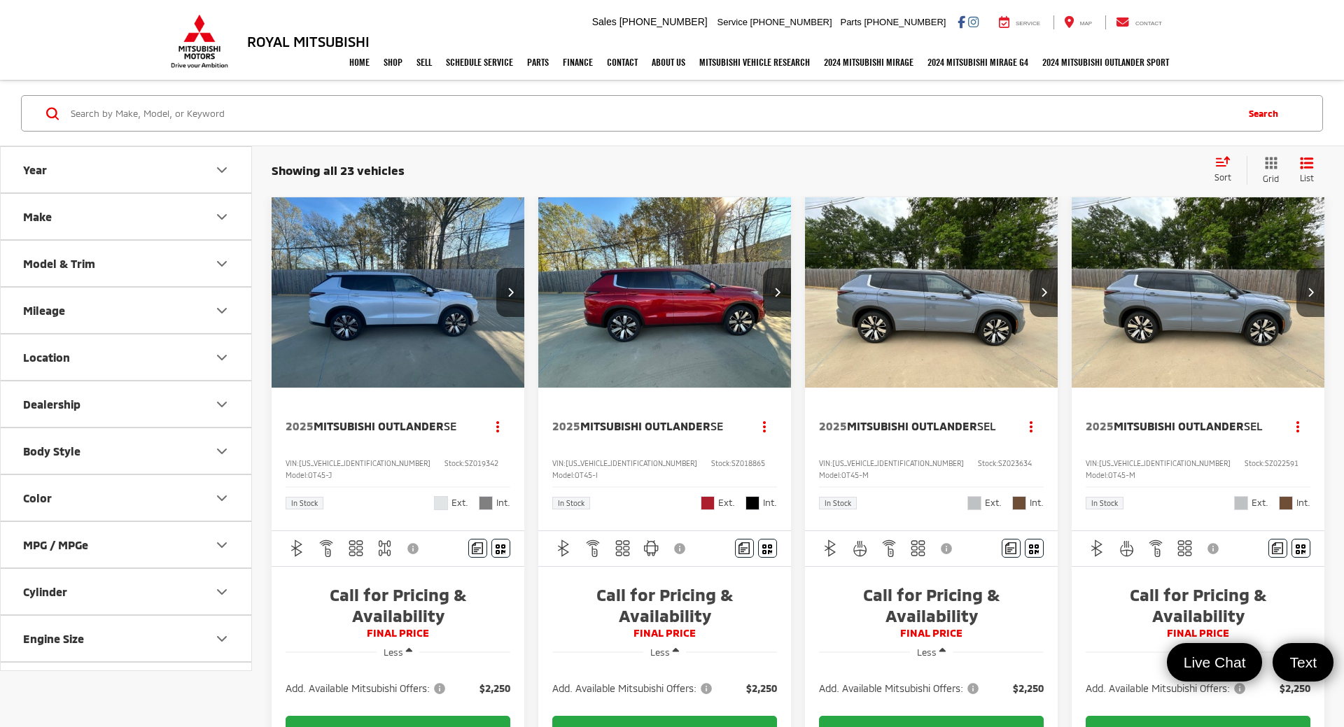
click at [398, 276] on img "2025 Mitsubishi Outlander SE 0" at bounding box center [398, 292] width 255 height 191
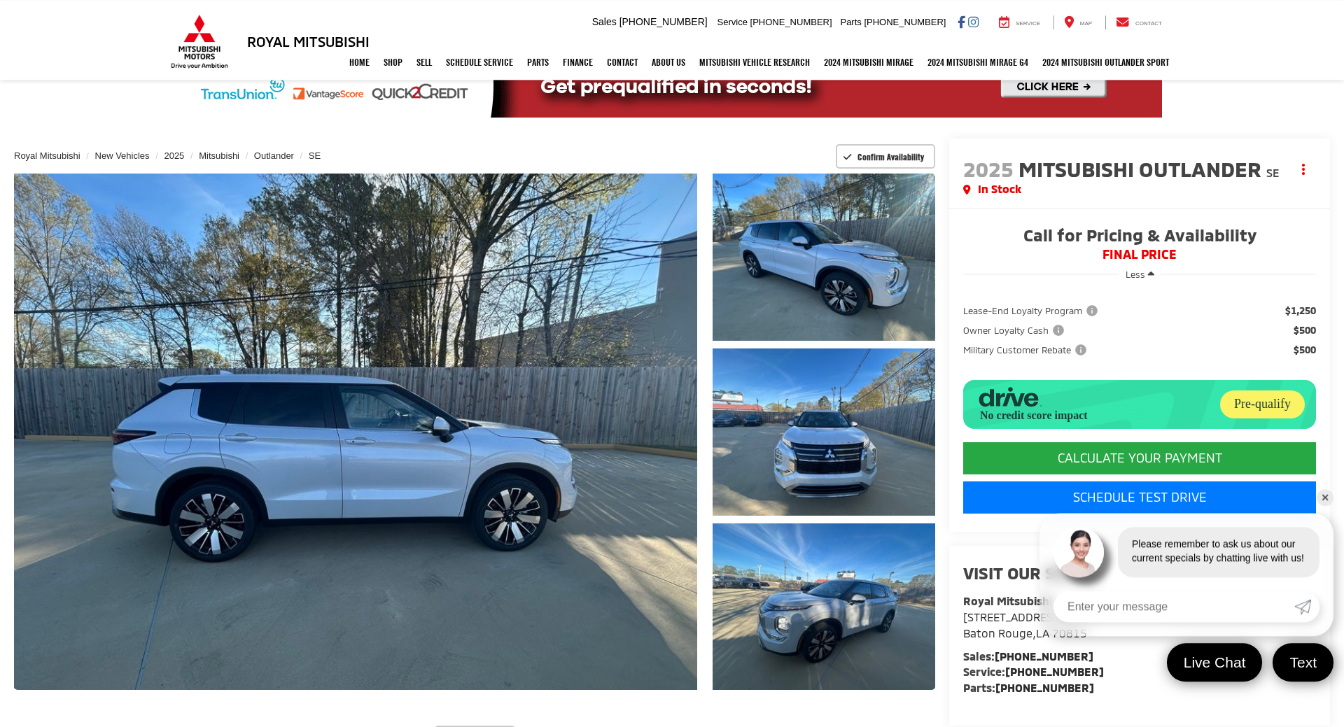
scroll to position [24, 0]
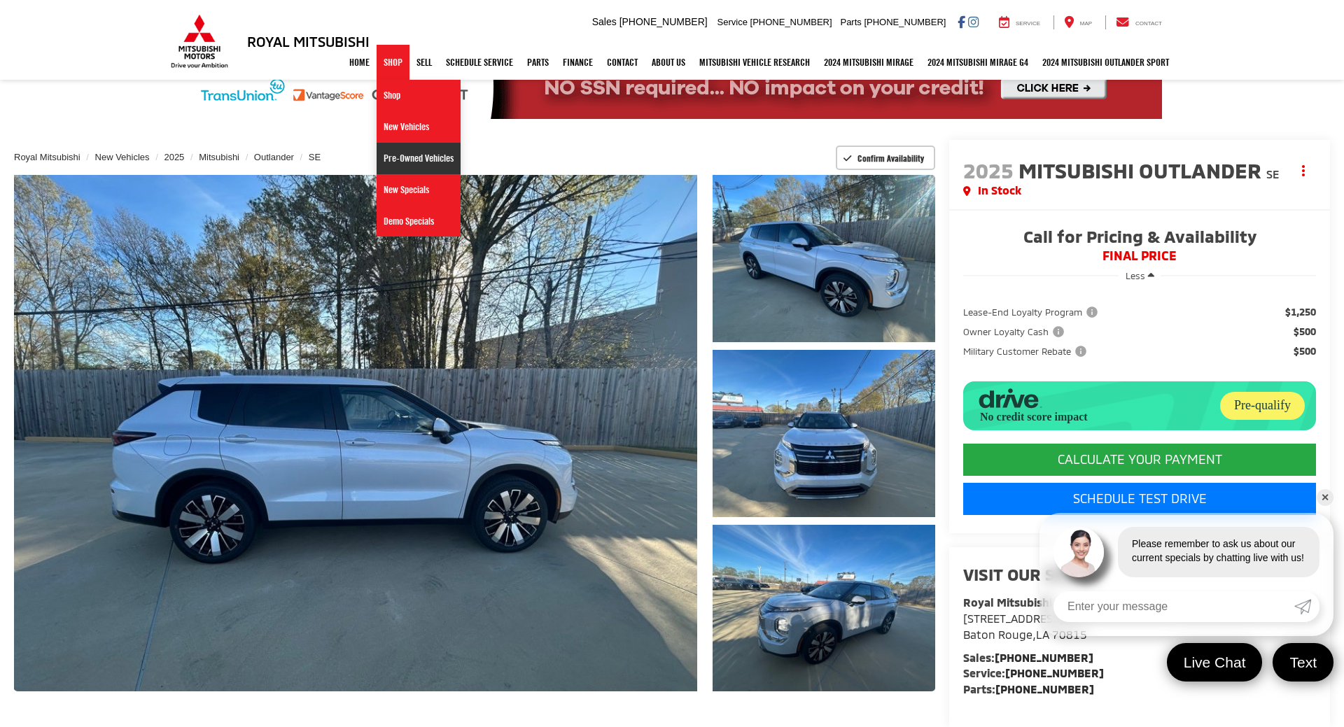
click at [413, 158] on link "Pre-Owned Vehicles" at bounding box center [418, 158] width 84 height 31
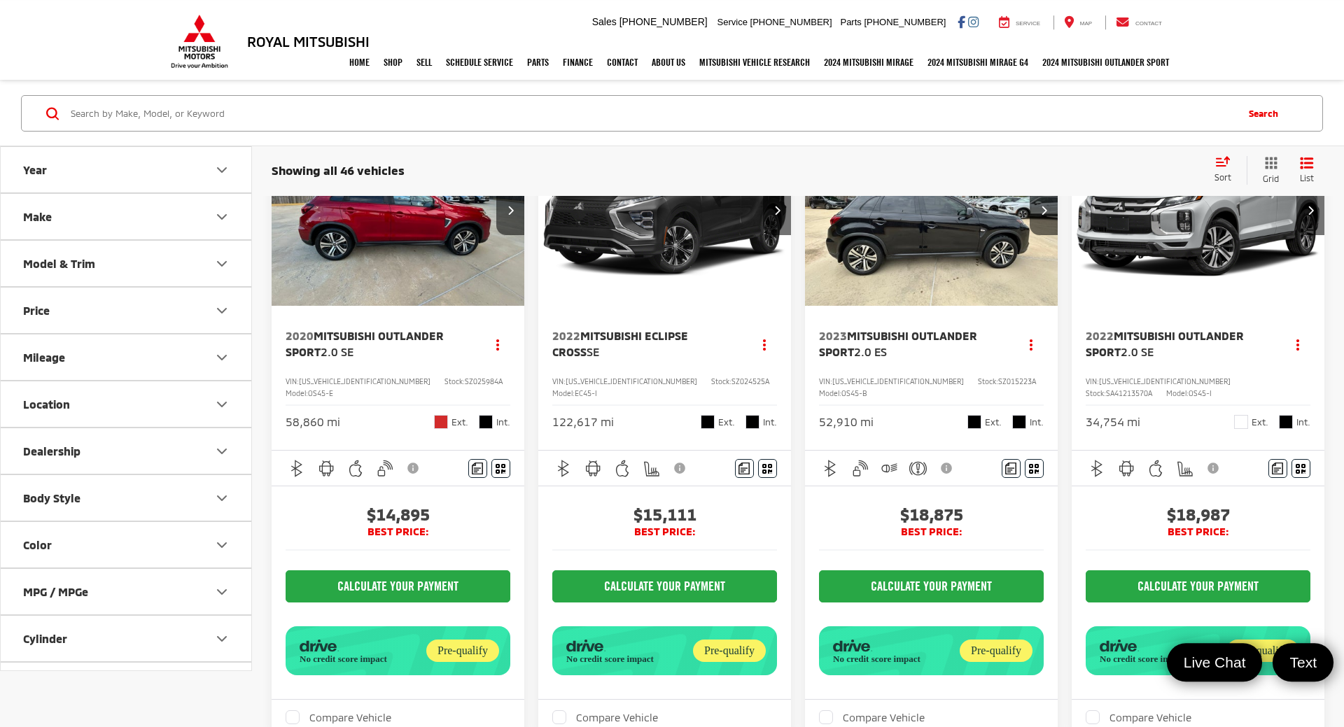
scroll to position [95, 0]
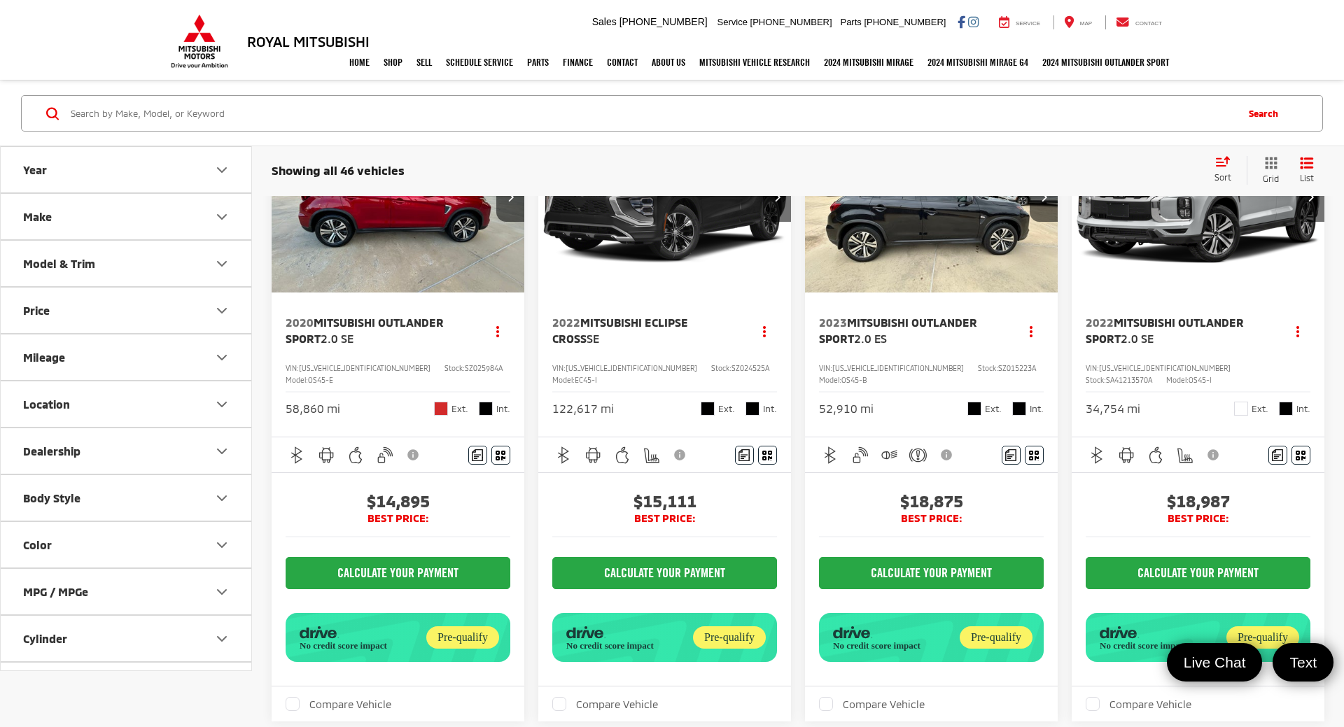
click at [435, 257] on img "2020 Mitsubishi Outlander Sport 2.0 SE 0" at bounding box center [398, 197] width 255 height 191
